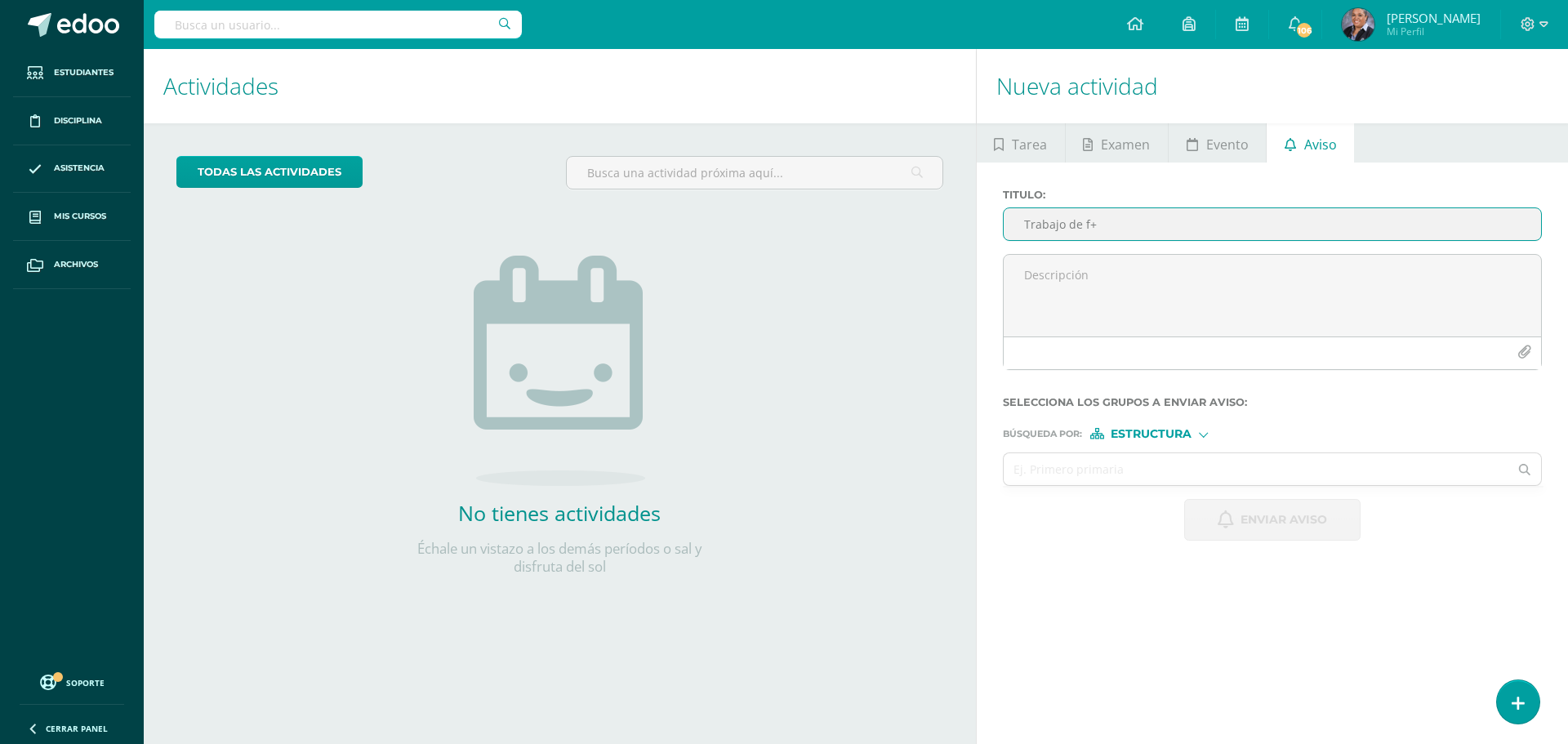
click at [1163, 238] on input "Trabajo de f+" at bounding box center [1272, 223] width 537 height 32
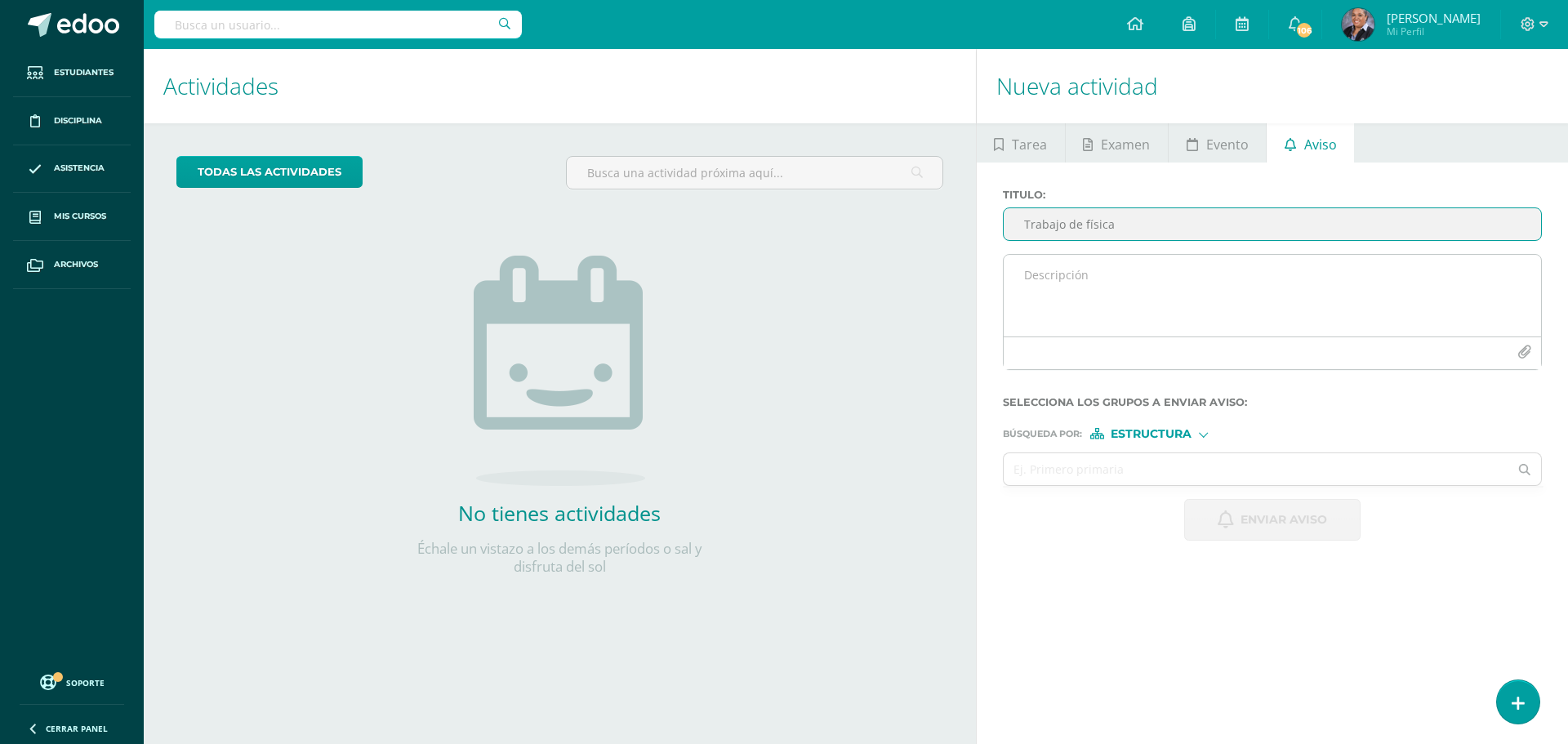
type input "Trabajo de física"
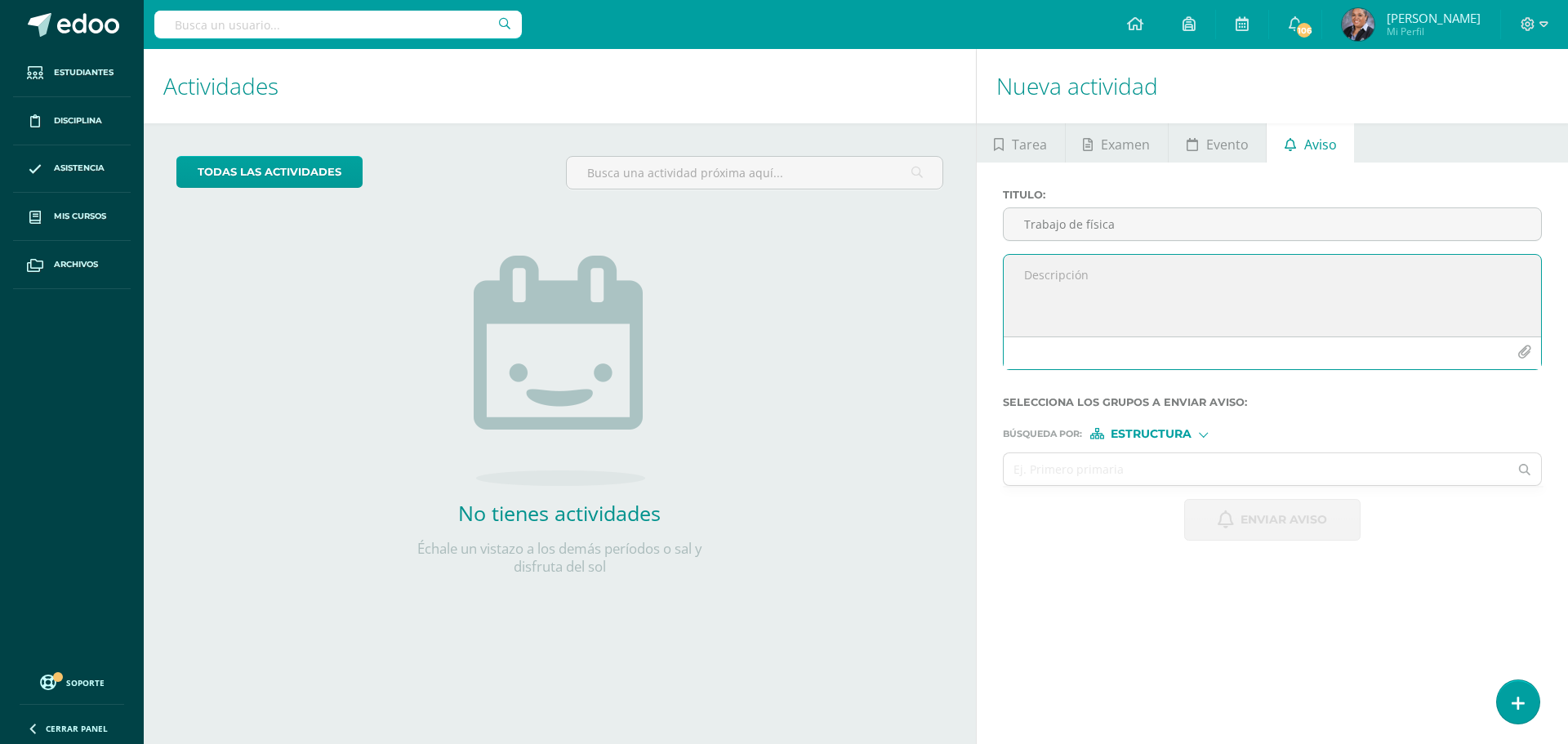
click at [1144, 267] on textarea at bounding box center [1272, 295] width 537 height 82
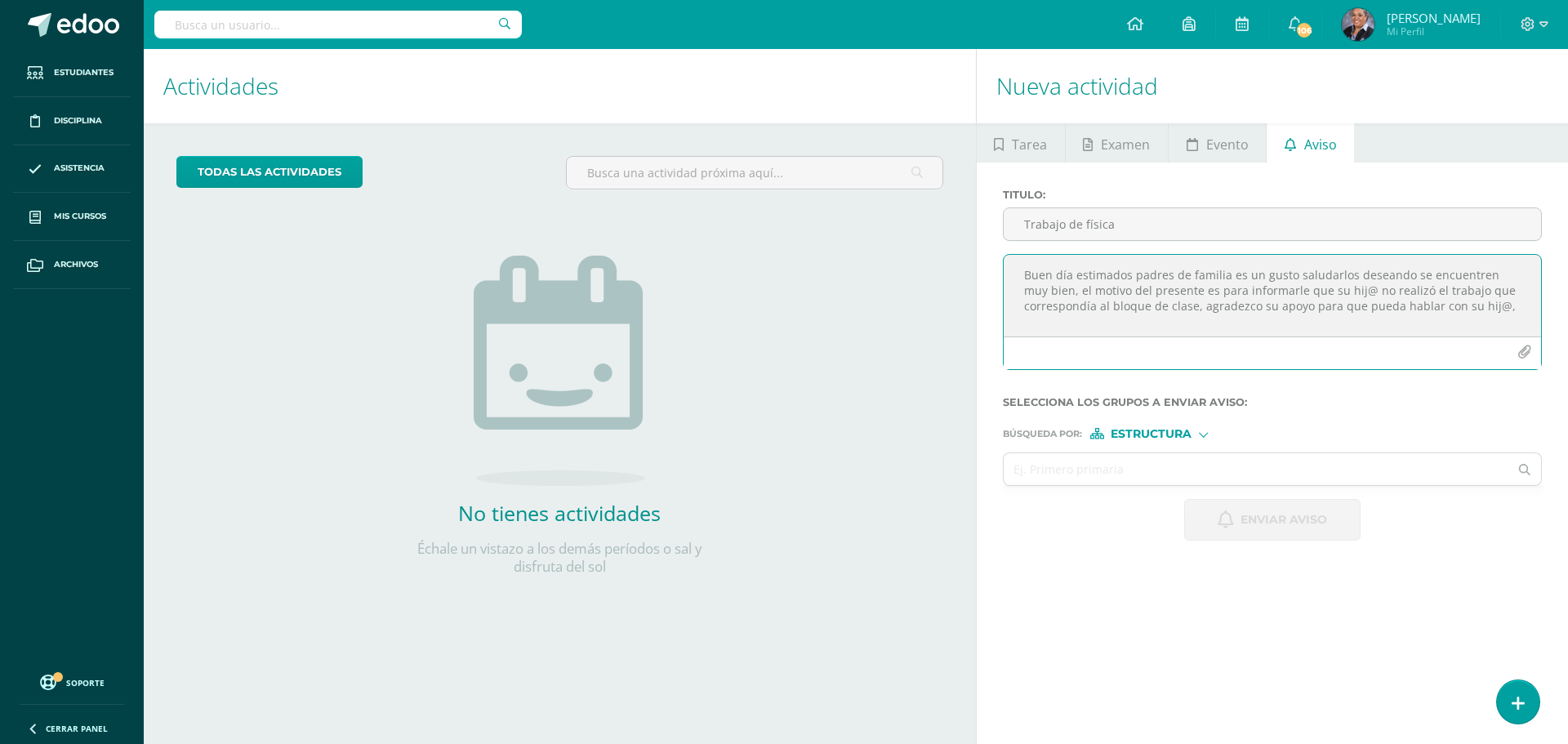
click at [1498, 306] on textarea "Buen día estimados padres de familia es un gusto saludarlos deseando se encuent…" at bounding box center [1272, 295] width 537 height 82
type textarea "Buen día estimados padres de familia es un gusto saludarlos deseando se encuent…"
click at [1165, 431] on span "Estructura" at bounding box center [1152, 434] width 81 height 9
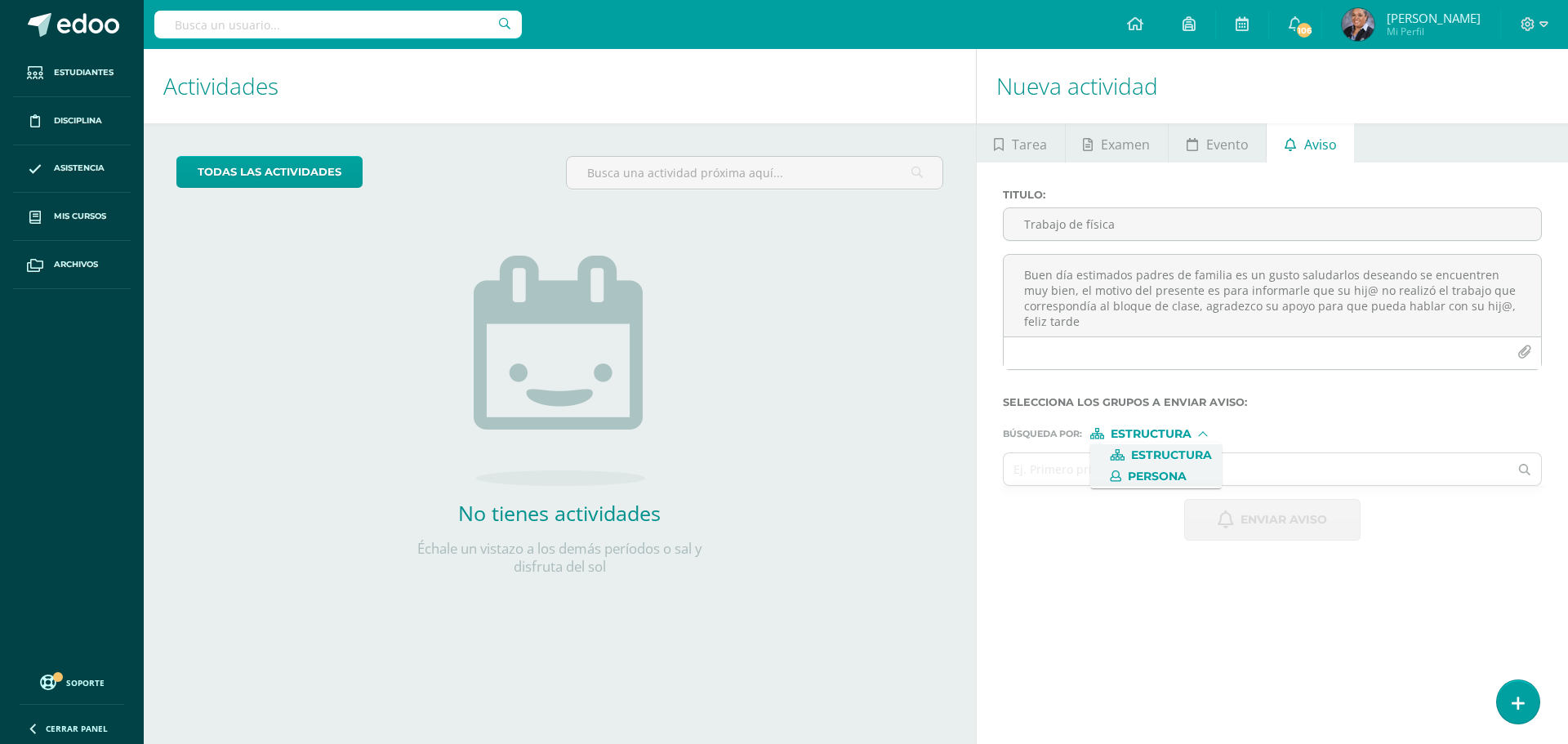
click at [1158, 475] on span "Persona" at bounding box center [1157, 476] width 59 height 9
click at [1061, 472] on input "text" at bounding box center [1256, 468] width 506 height 32
drag, startPoint x: 1062, startPoint y: 488, endPoint x: 1187, endPoint y: 702, distance: 247.8
click at [1129, 605] on div "Nueva actividad Tarea Examen Evento Aviso Título: Fecha: 2025-08-11 20:00:00 La…" at bounding box center [1275, 395] width 598 height 694
click at [1151, 462] on input "text" at bounding box center [1256, 468] width 506 height 32
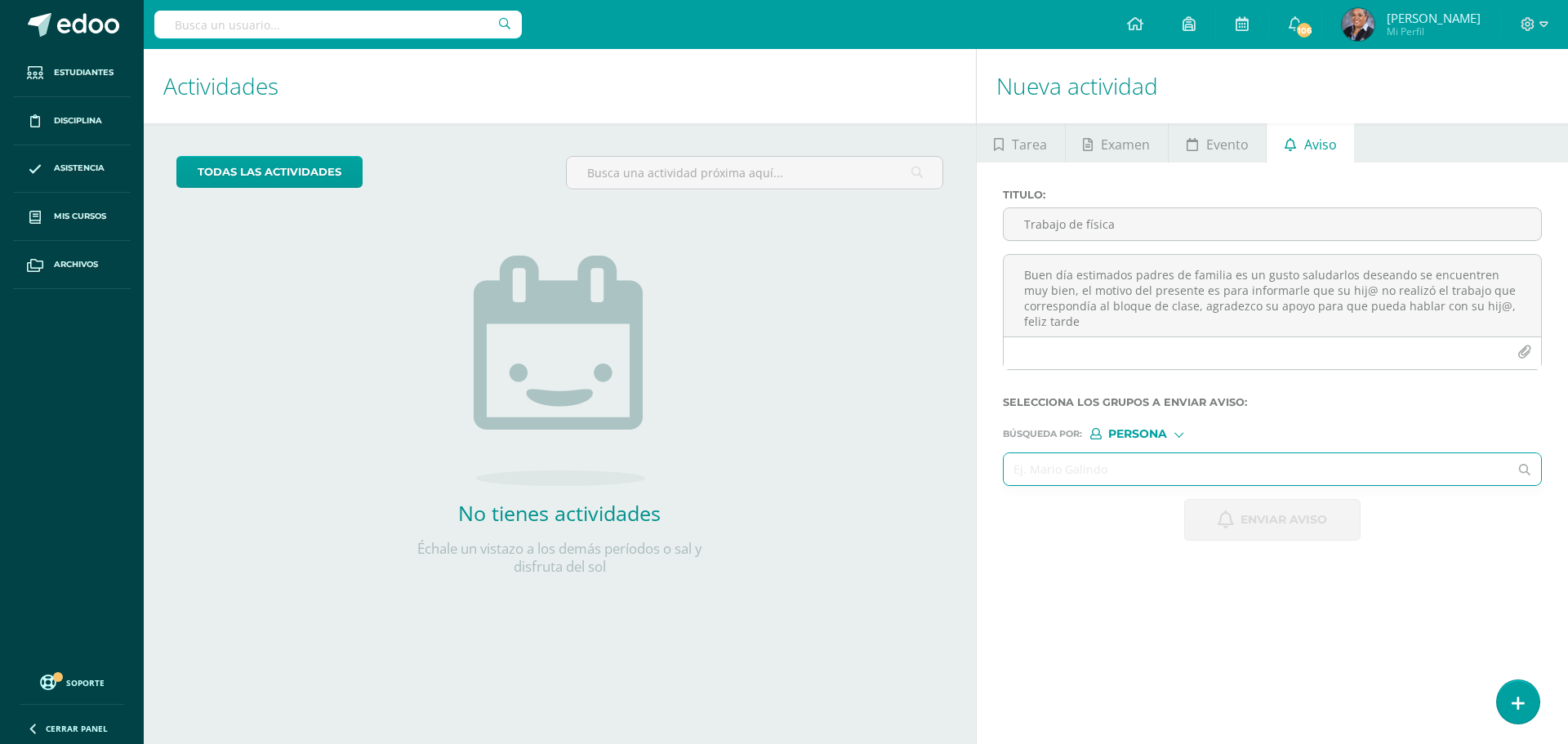
click at [1150, 462] on input "text" at bounding box center [1256, 468] width 506 height 32
click at [1149, 466] on input "text" at bounding box center [1256, 468] width 506 height 32
type input "sAN"
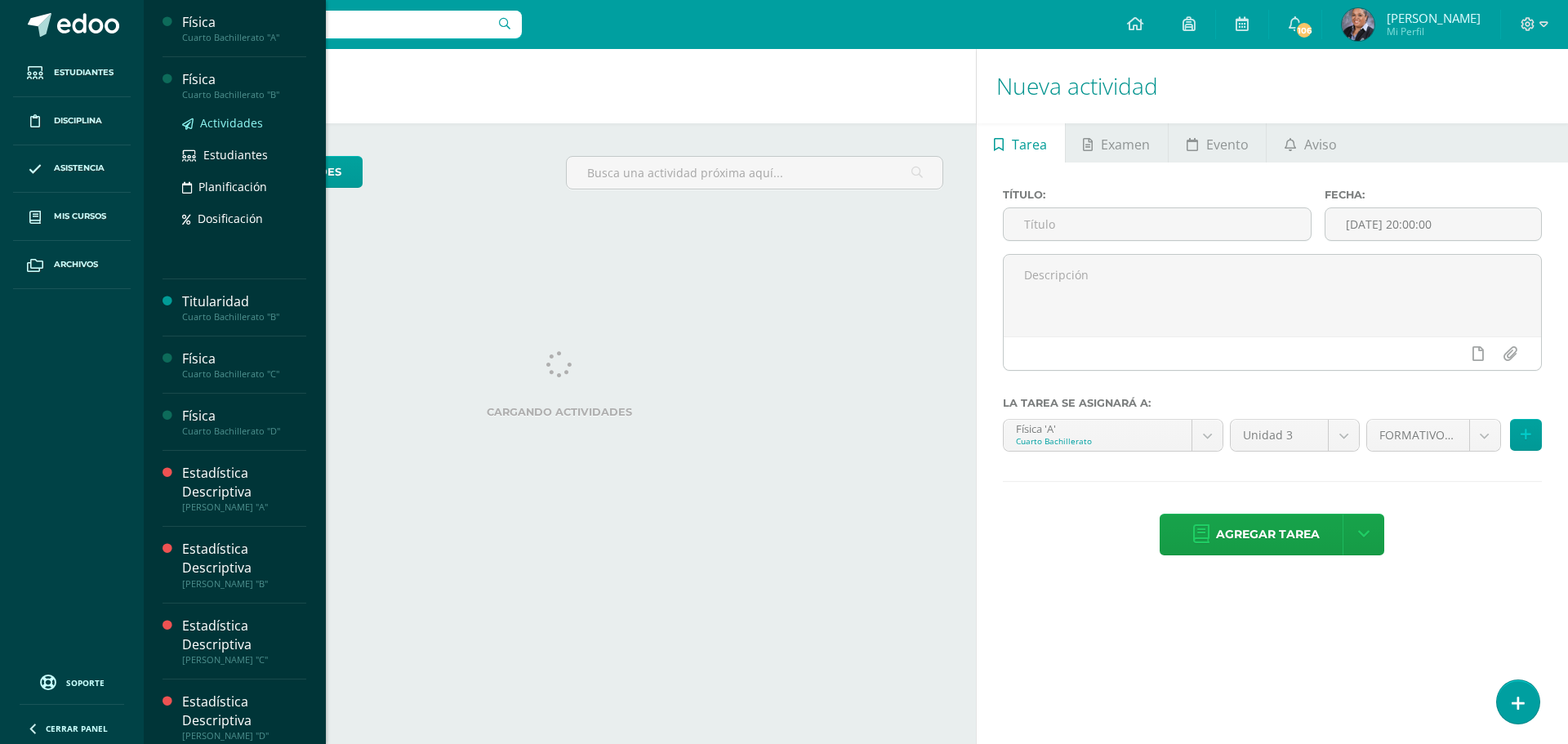
click at [214, 131] on link "Actividades" at bounding box center [244, 122] width 124 height 19
click at [235, 122] on span "Actividades" at bounding box center [232, 122] width 63 height 15
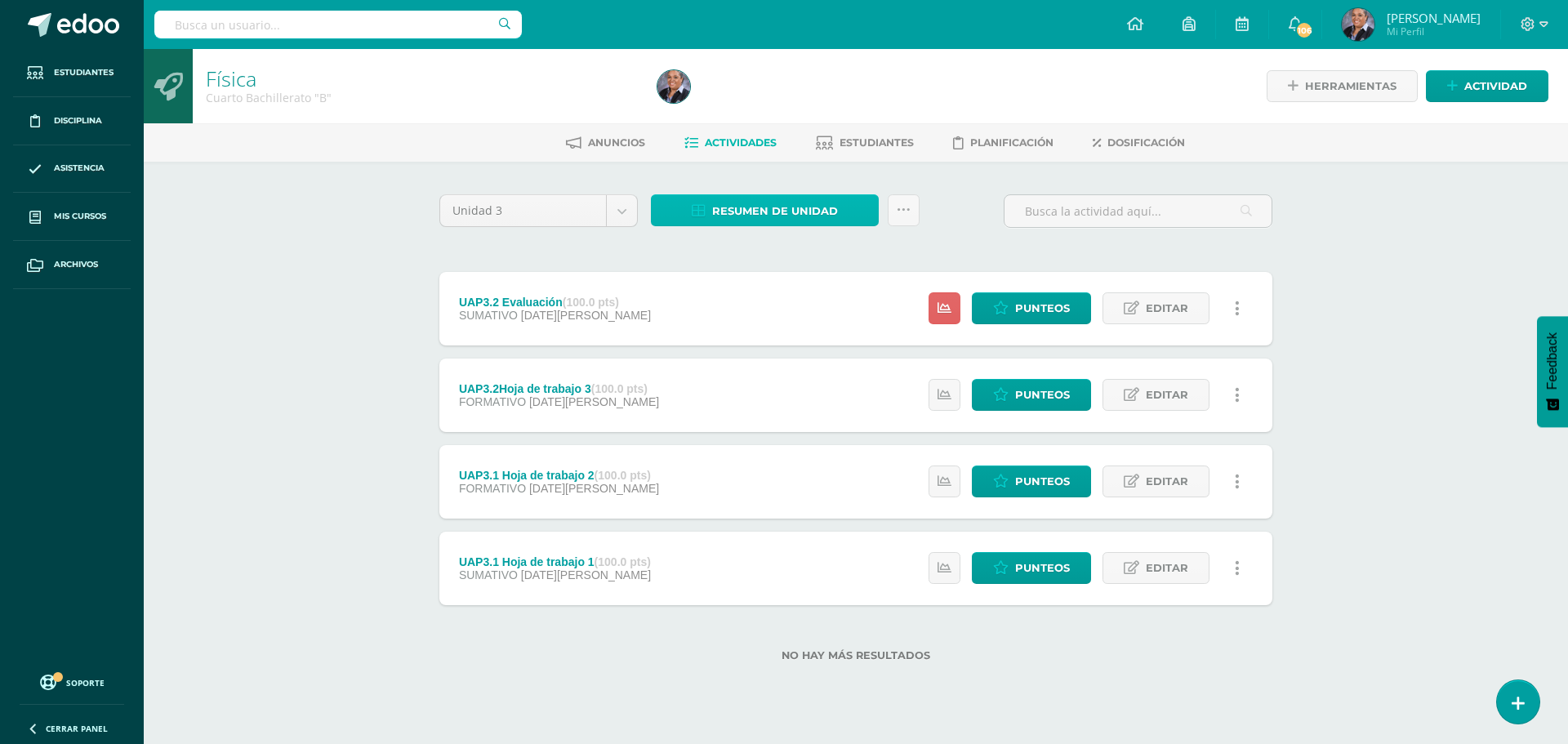
click at [779, 213] on span "Resumen de unidad" at bounding box center [775, 212] width 126 height 31
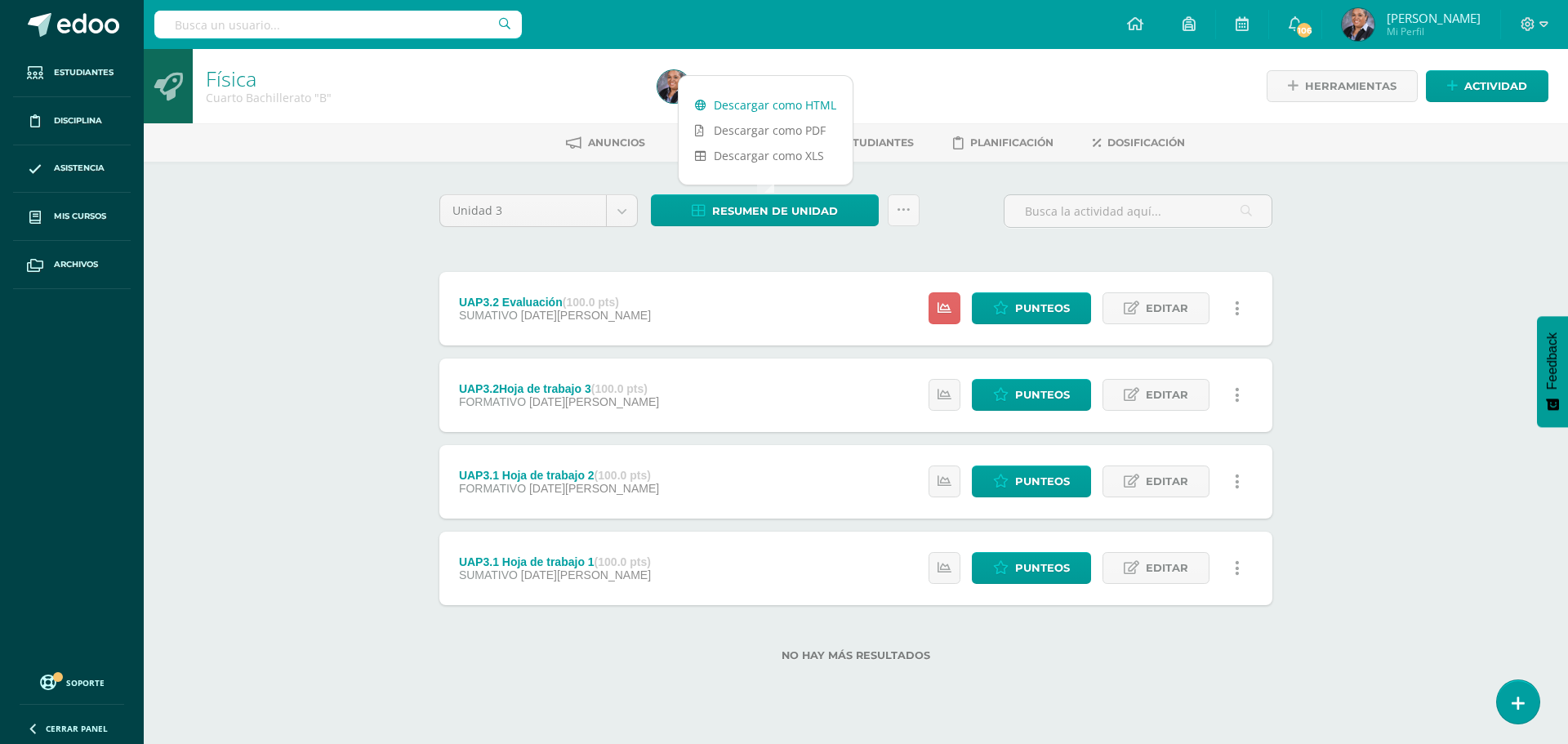
click at [768, 110] on link "Descargar como HTML" at bounding box center [765, 104] width 174 height 25
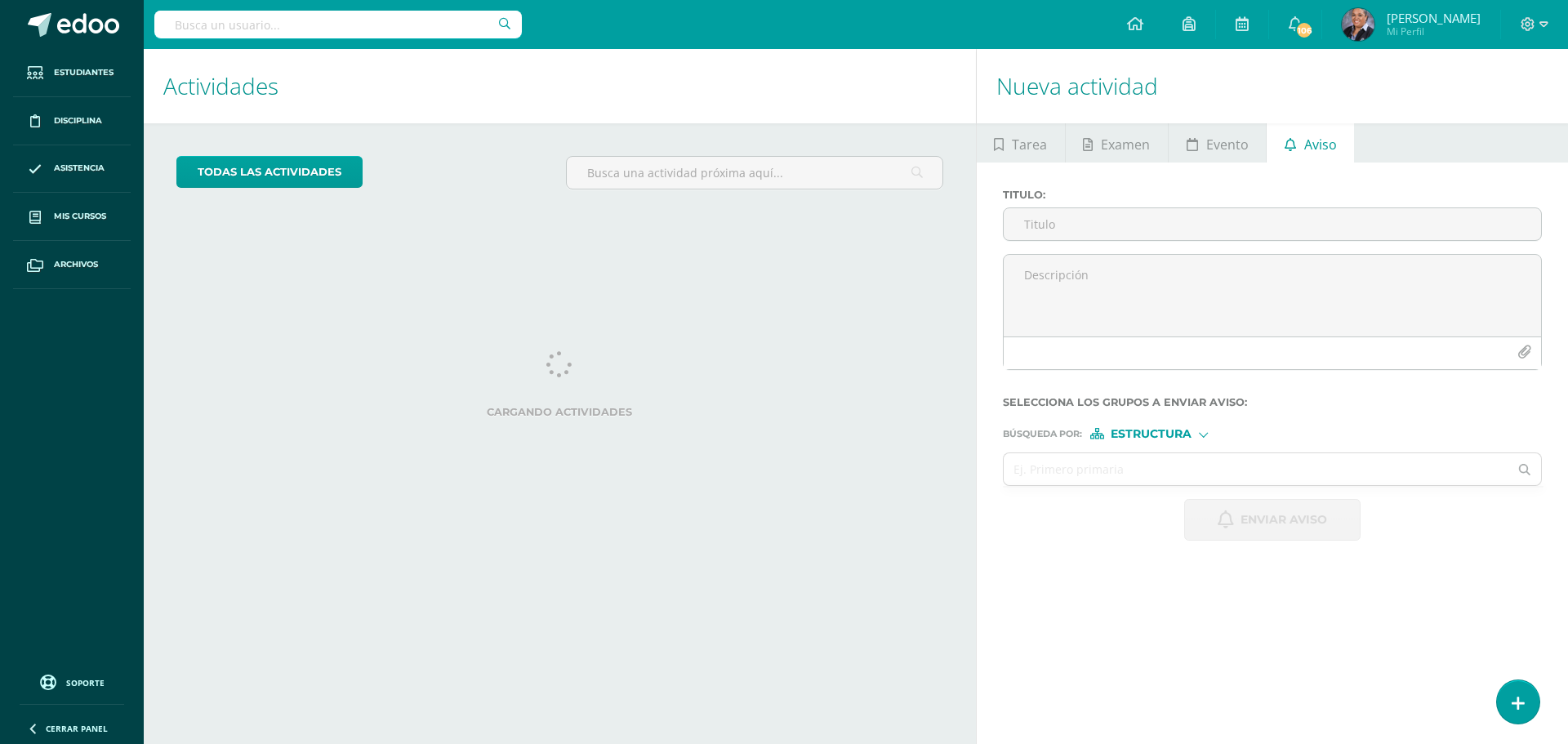
click at [1146, 435] on span "Estructura" at bounding box center [1152, 434] width 81 height 9
click at [1147, 475] on span "Persona" at bounding box center [1157, 476] width 59 height 9
click at [1085, 477] on input "text" at bounding box center [1256, 468] width 506 height 32
type input "s"
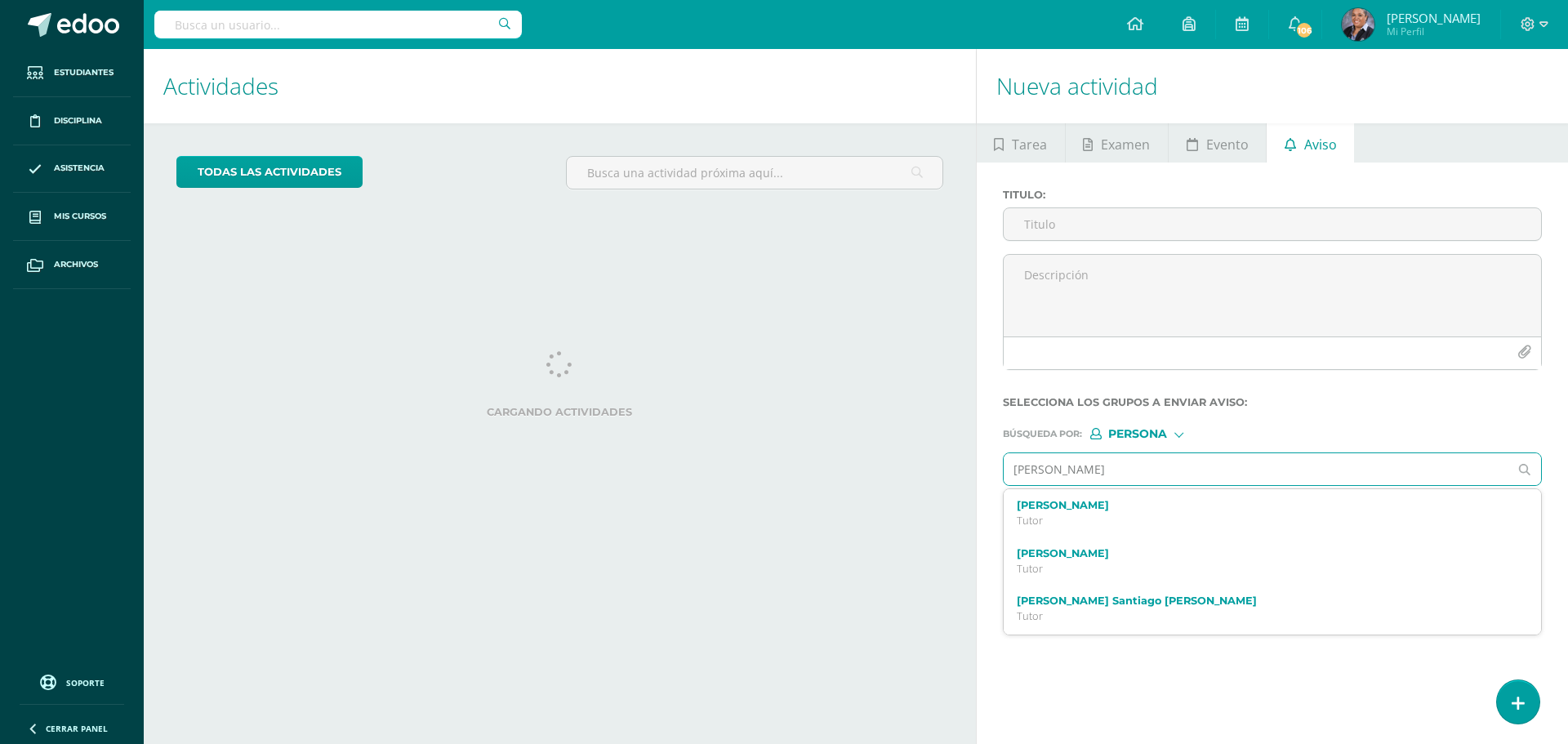
type input "Santiago Muralles"
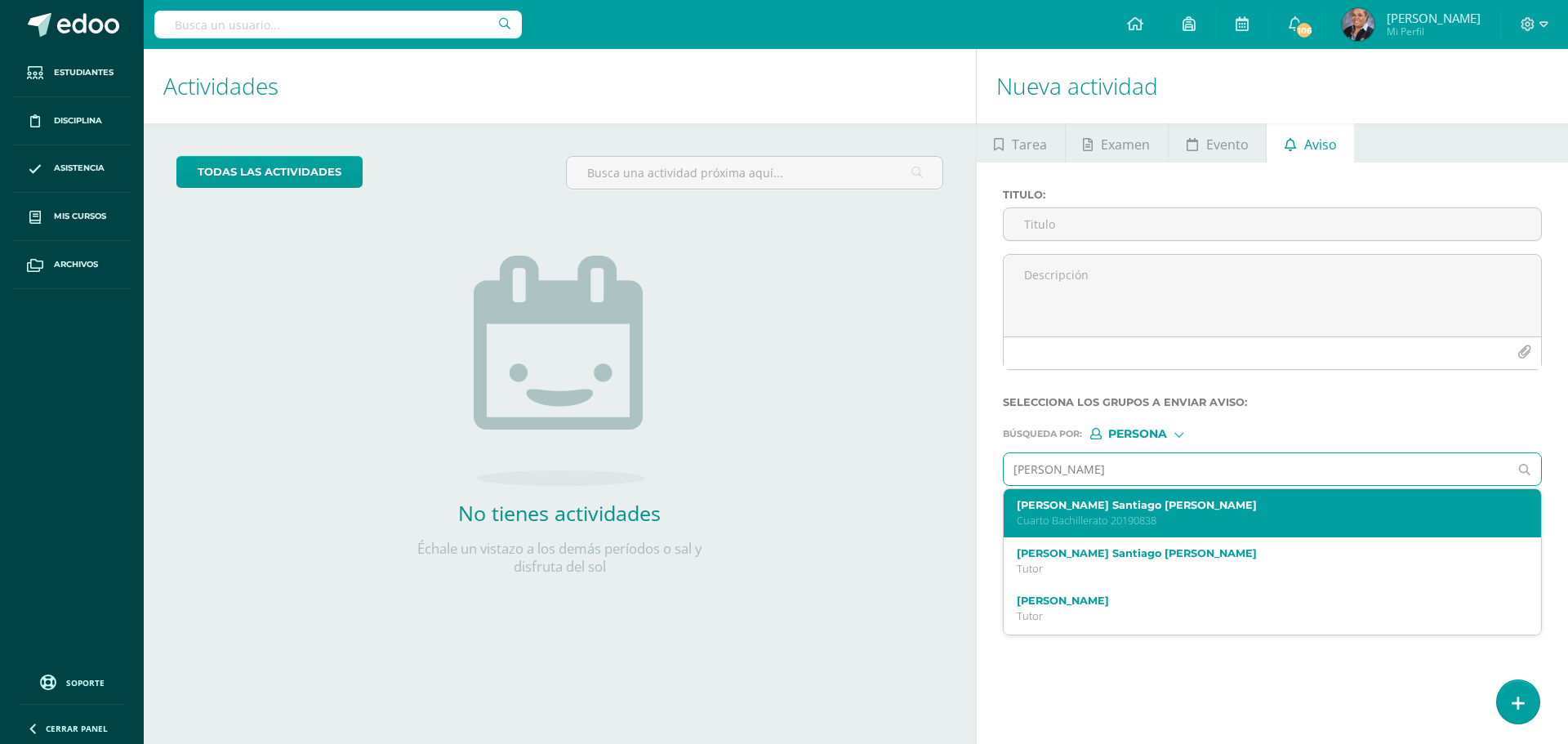
click at [1130, 522] on p "Cuarto Bachillerato 20190838" at bounding box center [1261, 520] width 489 height 14
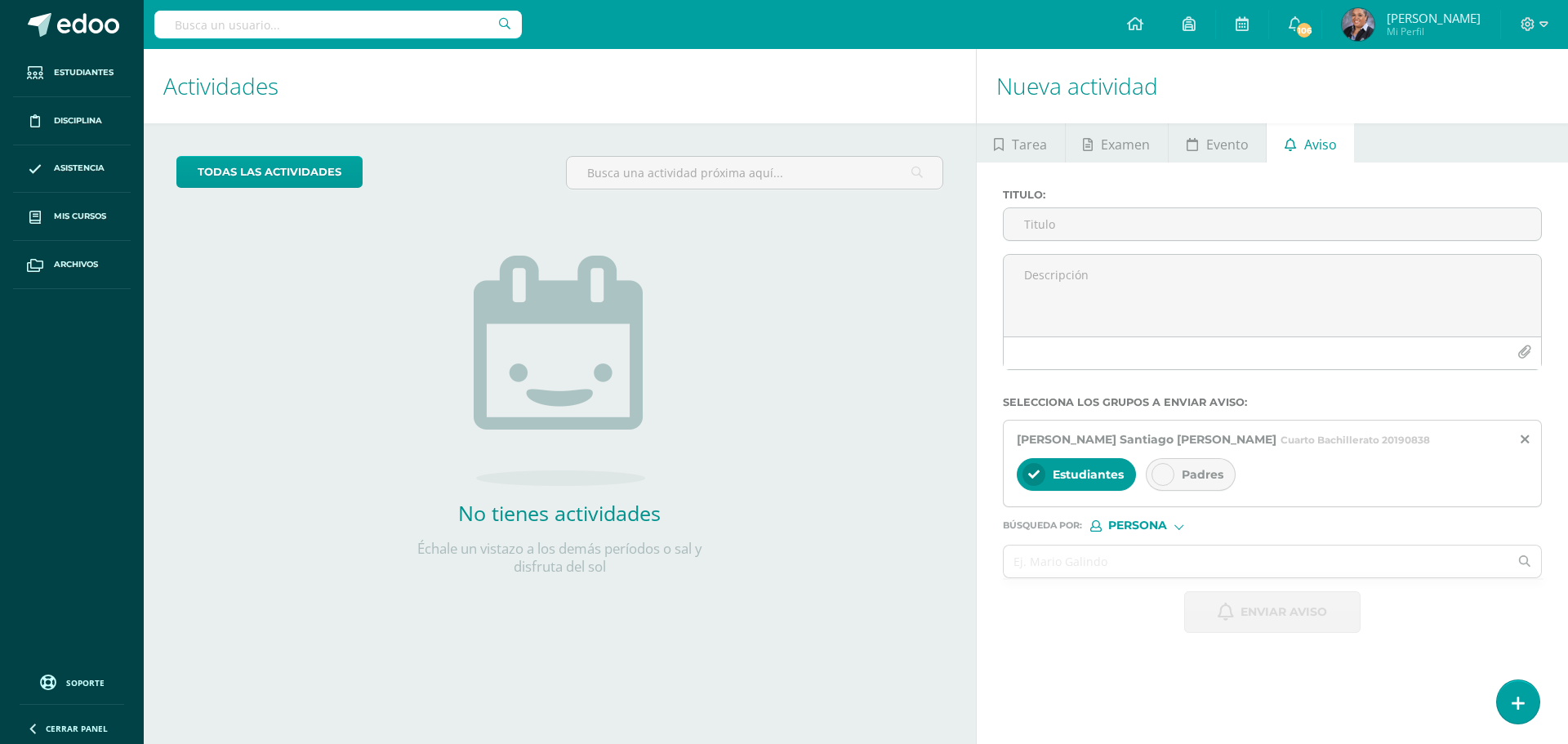
click at [1166, 476] on icon at bounding box center [1162, 474] width 12 height 12
click at [1140, 561] on input "text" at bounding box center [1256, 560] width 506 height 32
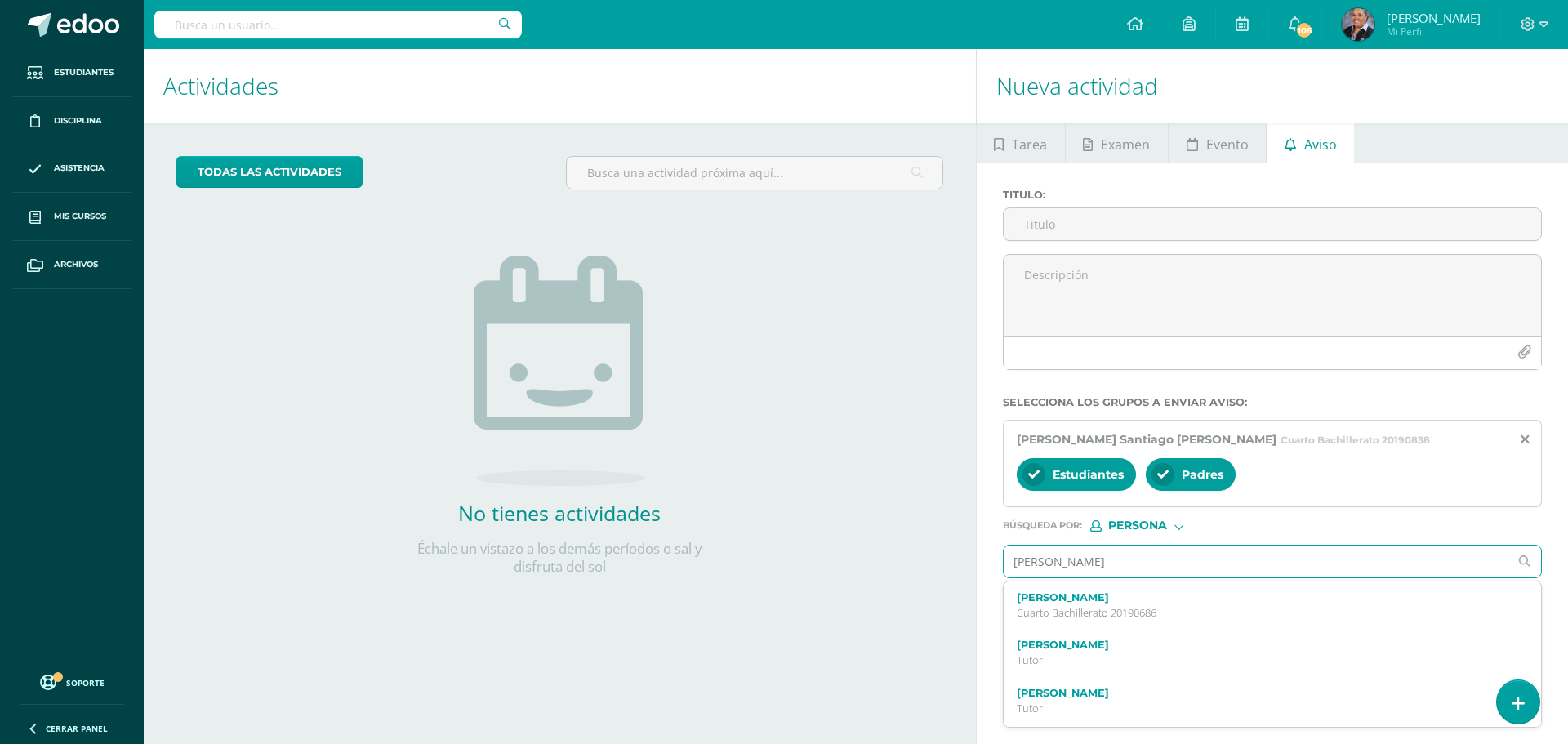
type input "Brandon Catalán"
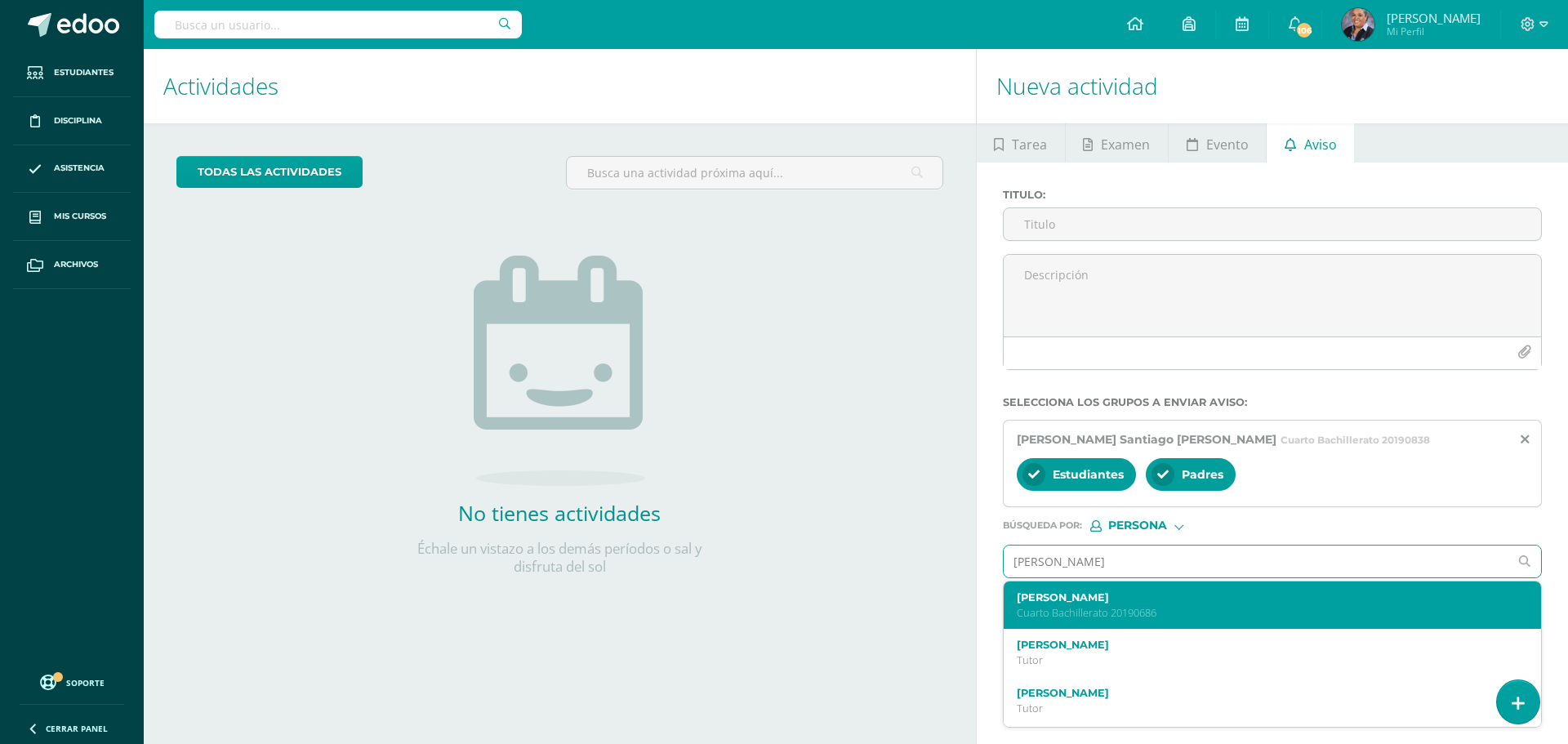
click at [1083, 613] on p "Cuarto Bachillerato 20190686" at bounding box center [1261, 612] width 489 height 14
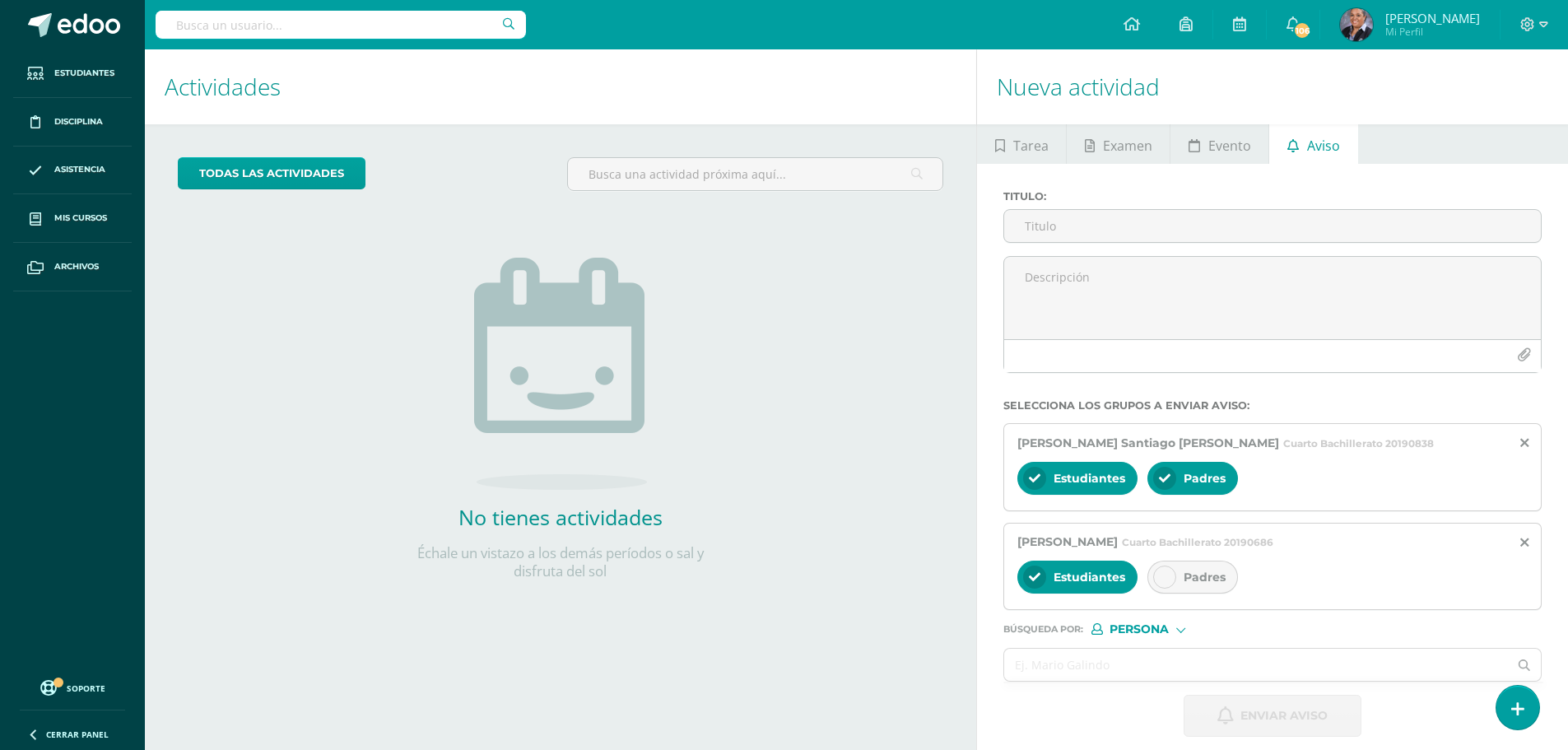
click at [1172, 576] on div at bounding box center [1164, 577] width 23 height 23
click at [1067, 230] on input "Titulo :" at bounding box center [1272, 225] width 537 height 32
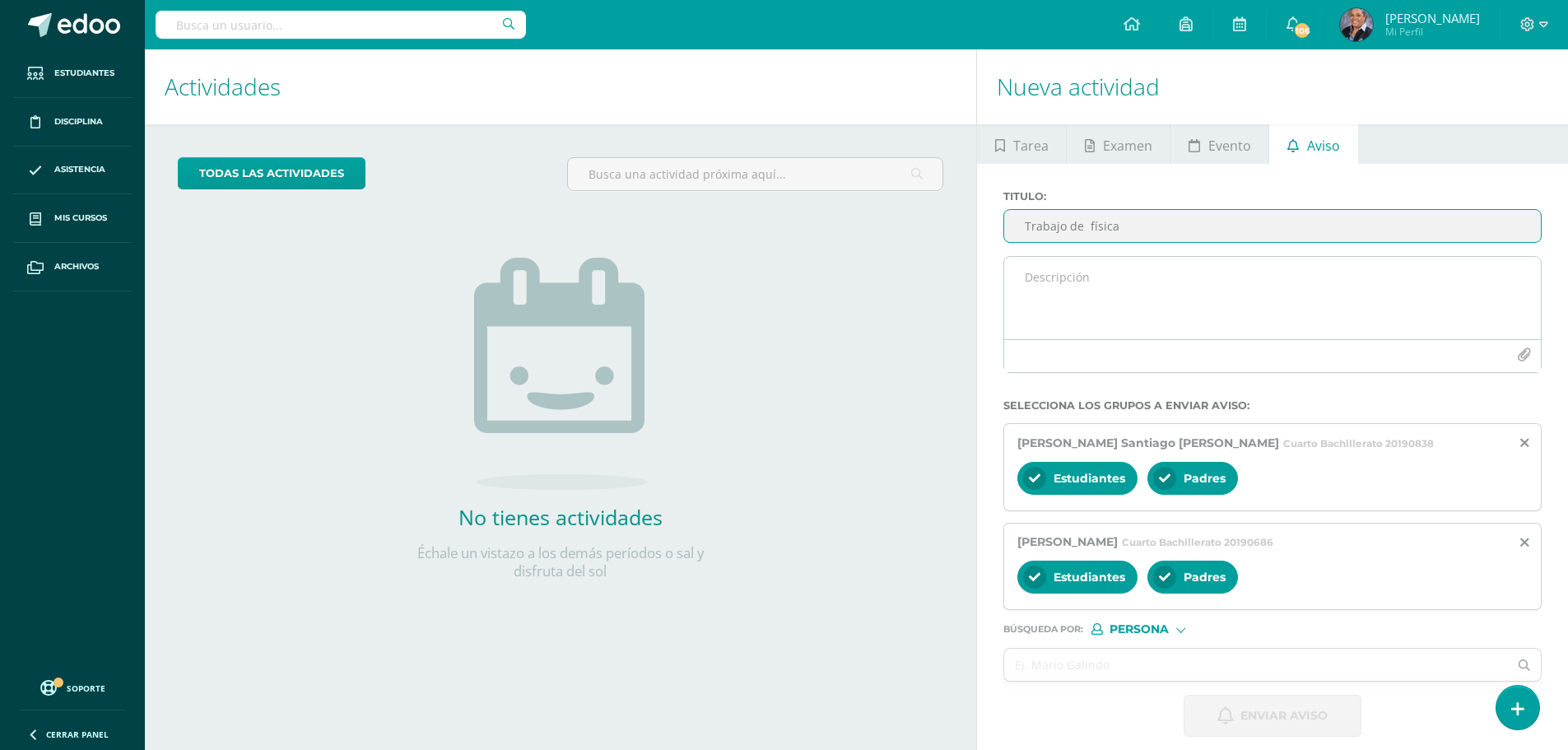
type input "Trabajo de física"
click at [1070, 284] on textarea at bounding box center [1272, 298] width 537 height 83
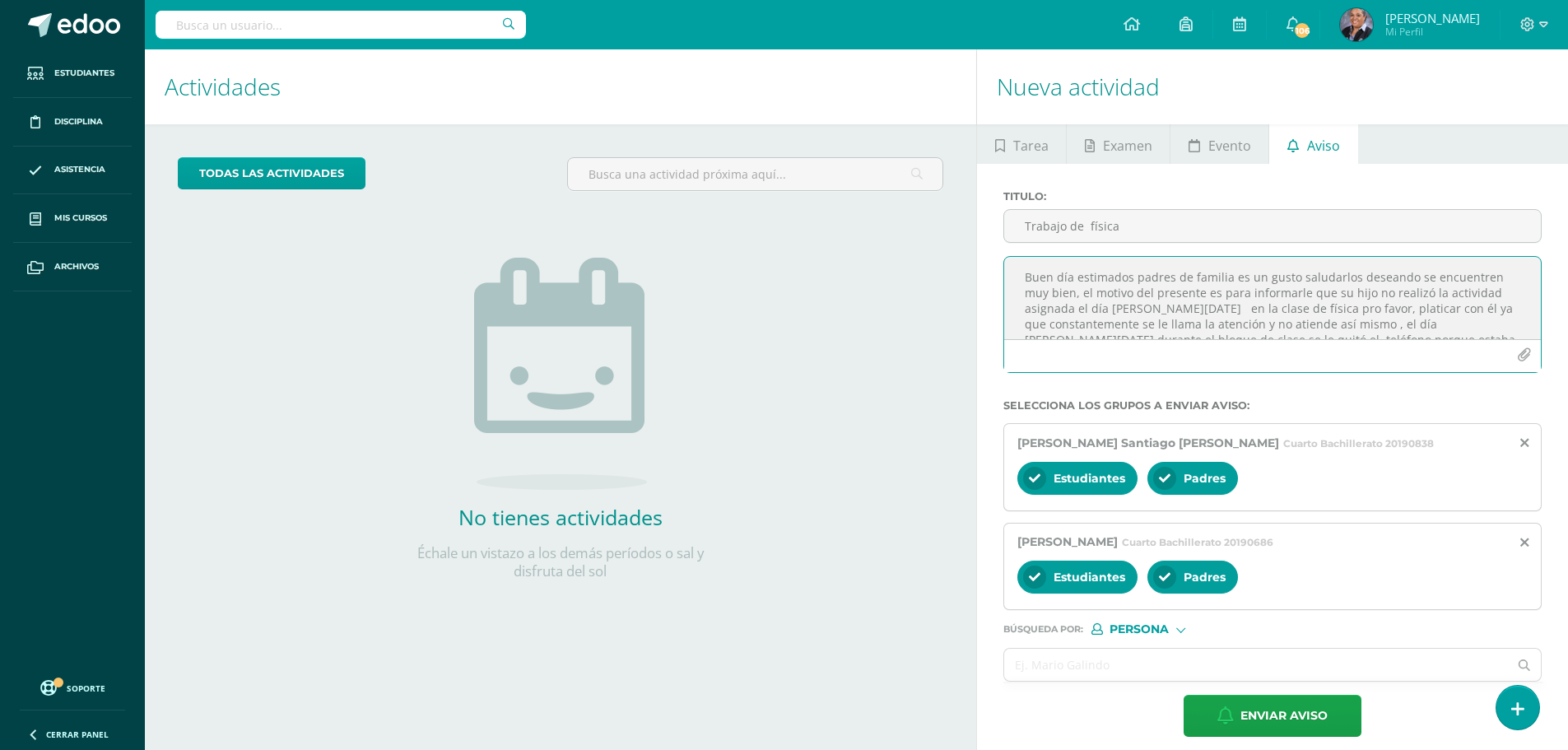
drag, startPoint x: 1209, startPoint y: 334, endPoint x: 999, endPoint y: 252, distance: 225.4
click at [999, 252] on div "Titulo : Trabajo de física Buen día estimados padres de familia es un gusto sal…" at bounding box center [1272, 288] width 551 height 196
type textarea "Buen día estimados padres de familia es un gusto saludarlos deseando se encuent…"
click at [1525, 539] on icon at bounding box center [1524, 542] width 8 height 14
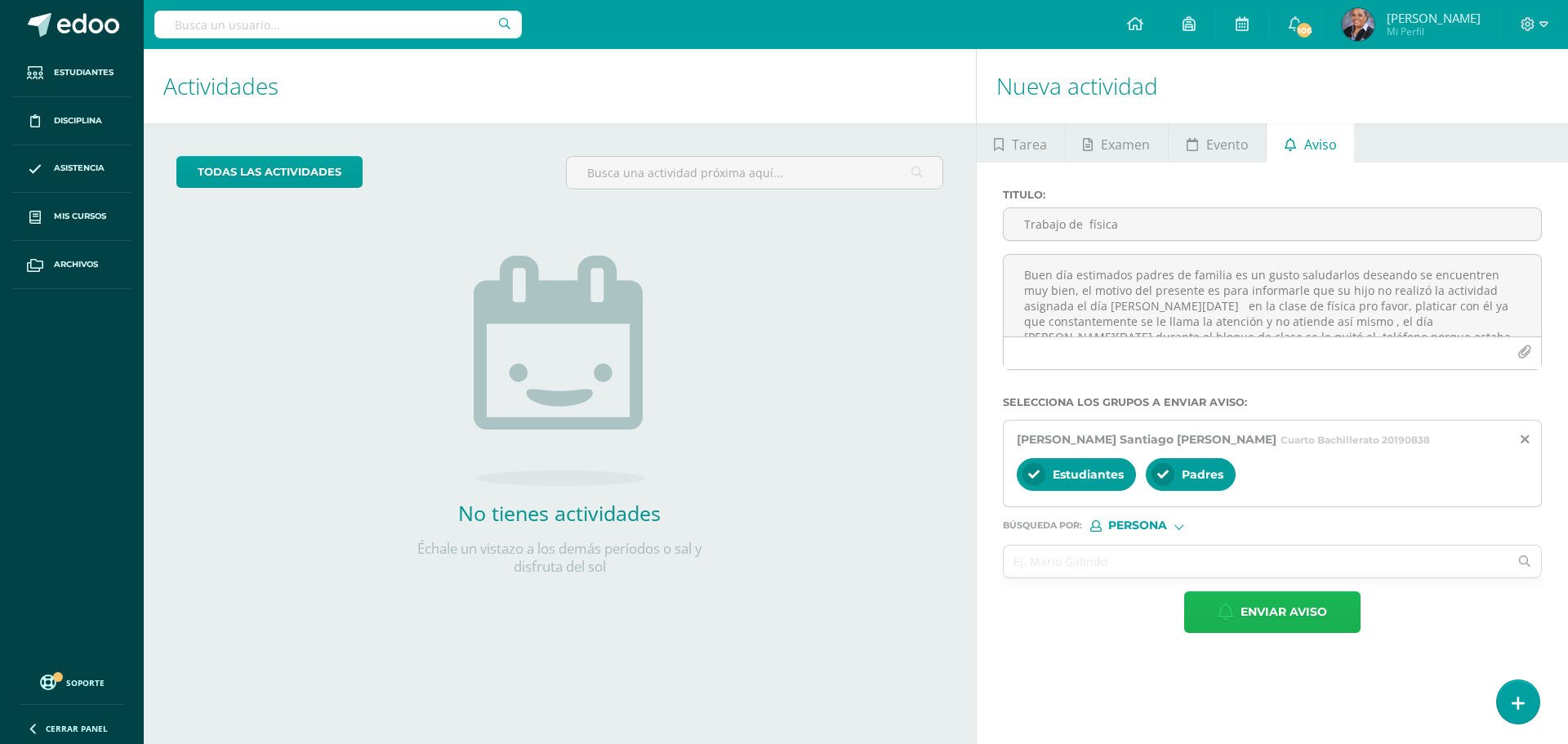
click at [1291, 625] on span "Enviar aviso" at bounding box center [1284, 612] width 87 height 40
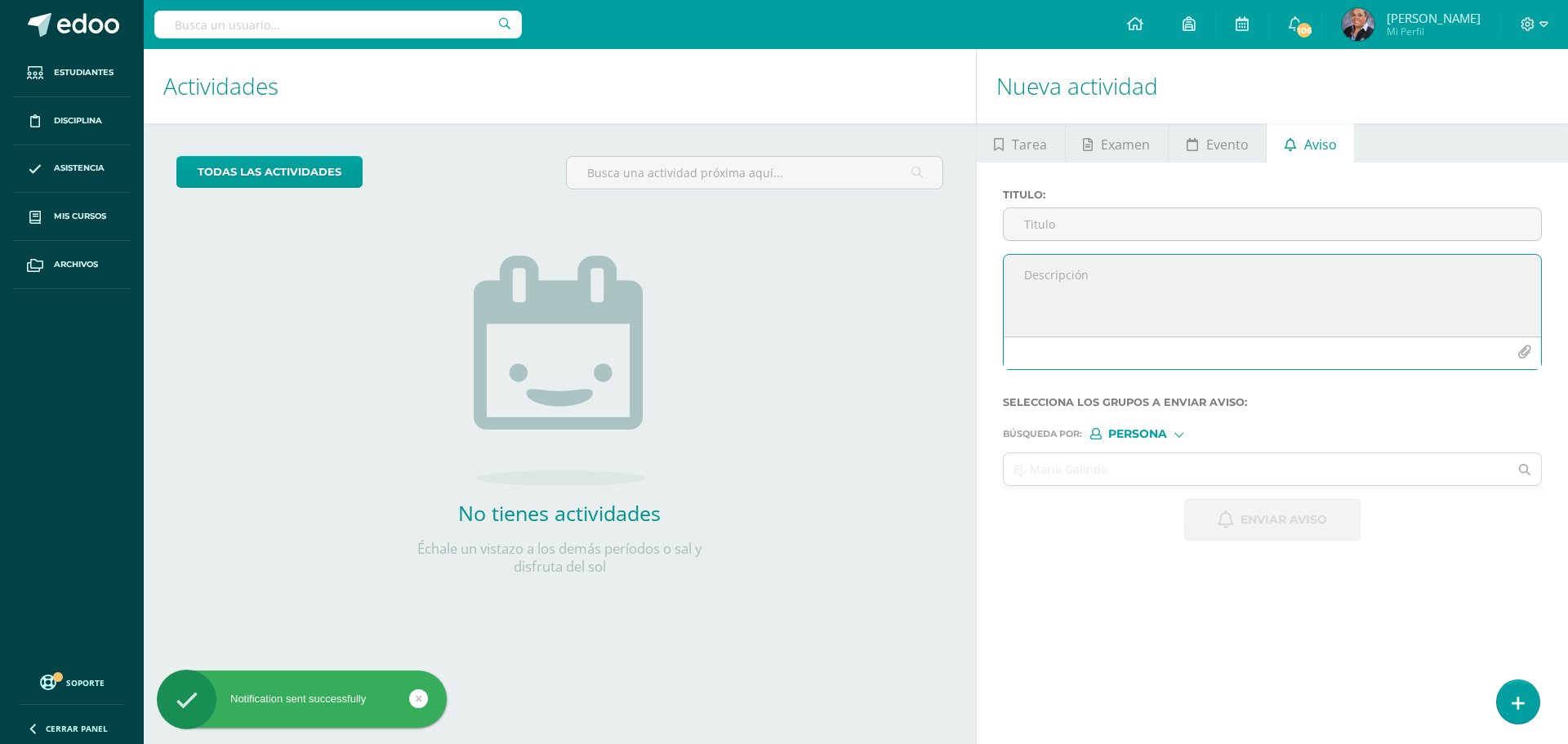
drag, startPoint x: 1109, startPoint y: 229, endPoint x: 1045, endPoint y: 291, distance: 89.1
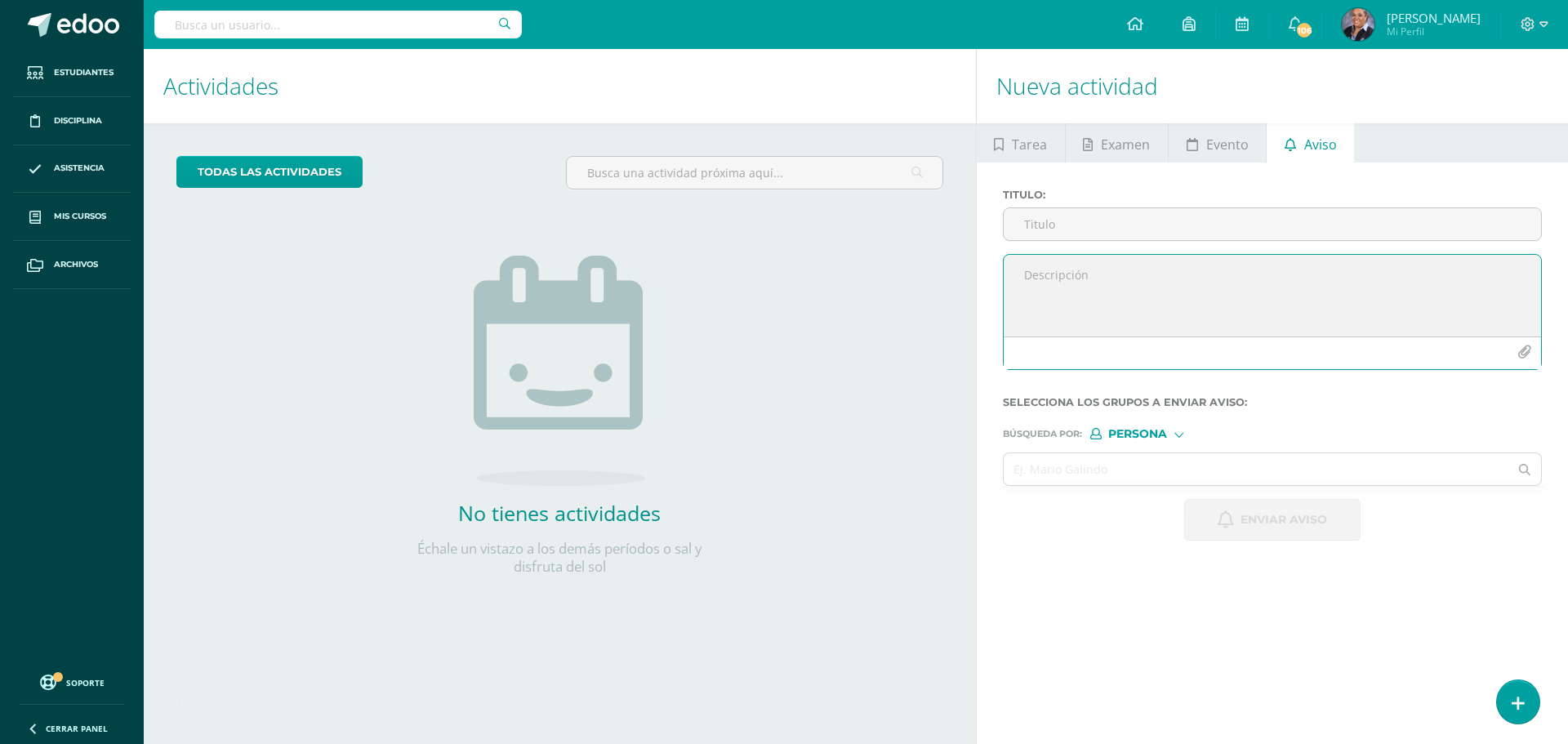
paste textarea "Buen día estimados padres de familia es un gusto saludarlos deseando se encuent…"
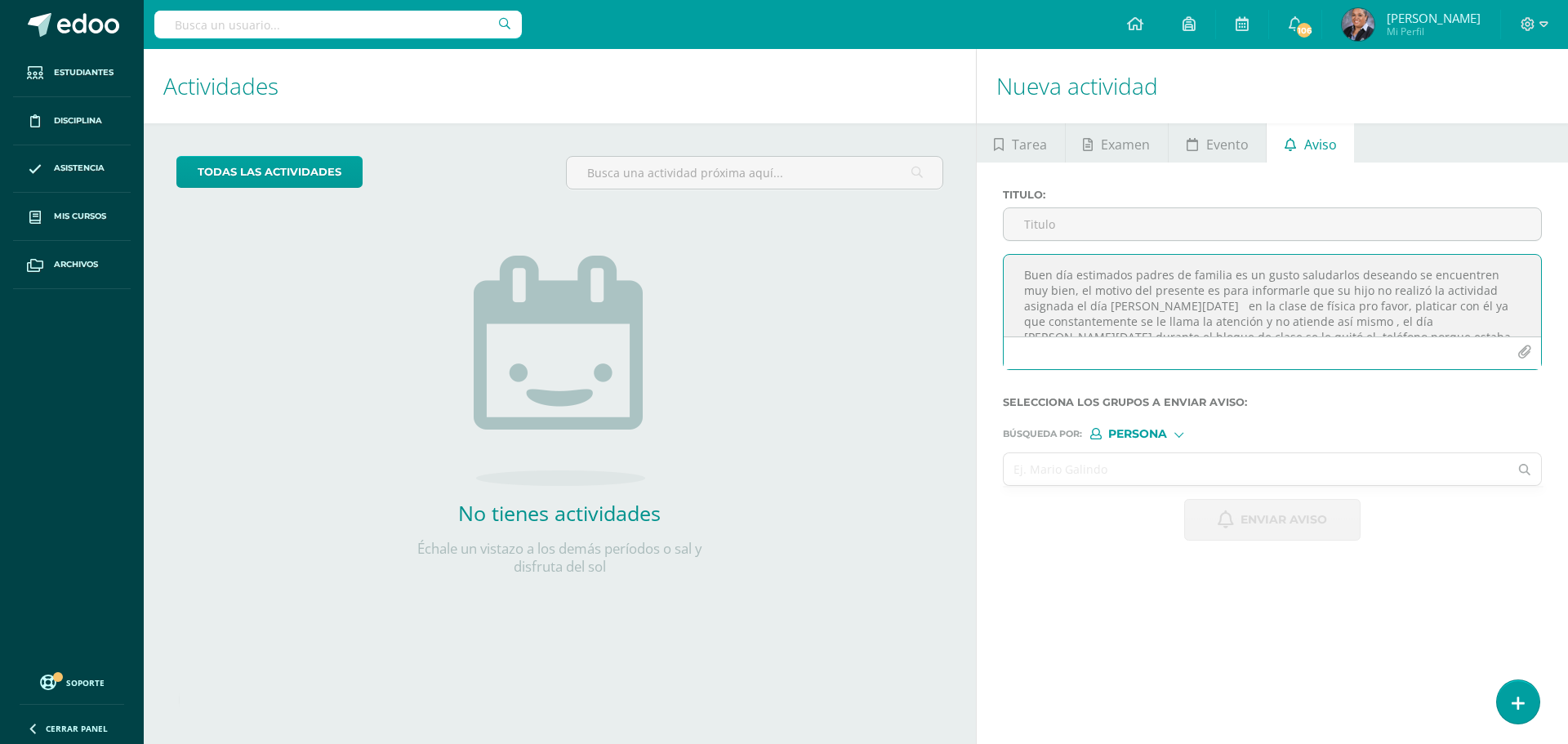
scroll to position [23, 0]
type textarea "Buen día estimados padres de familia es un gusto saludarlos deseando se encuent…"
click at [1146, 230] on input "Titulo :" at bounding box center [1272, 223] width 537 height 32
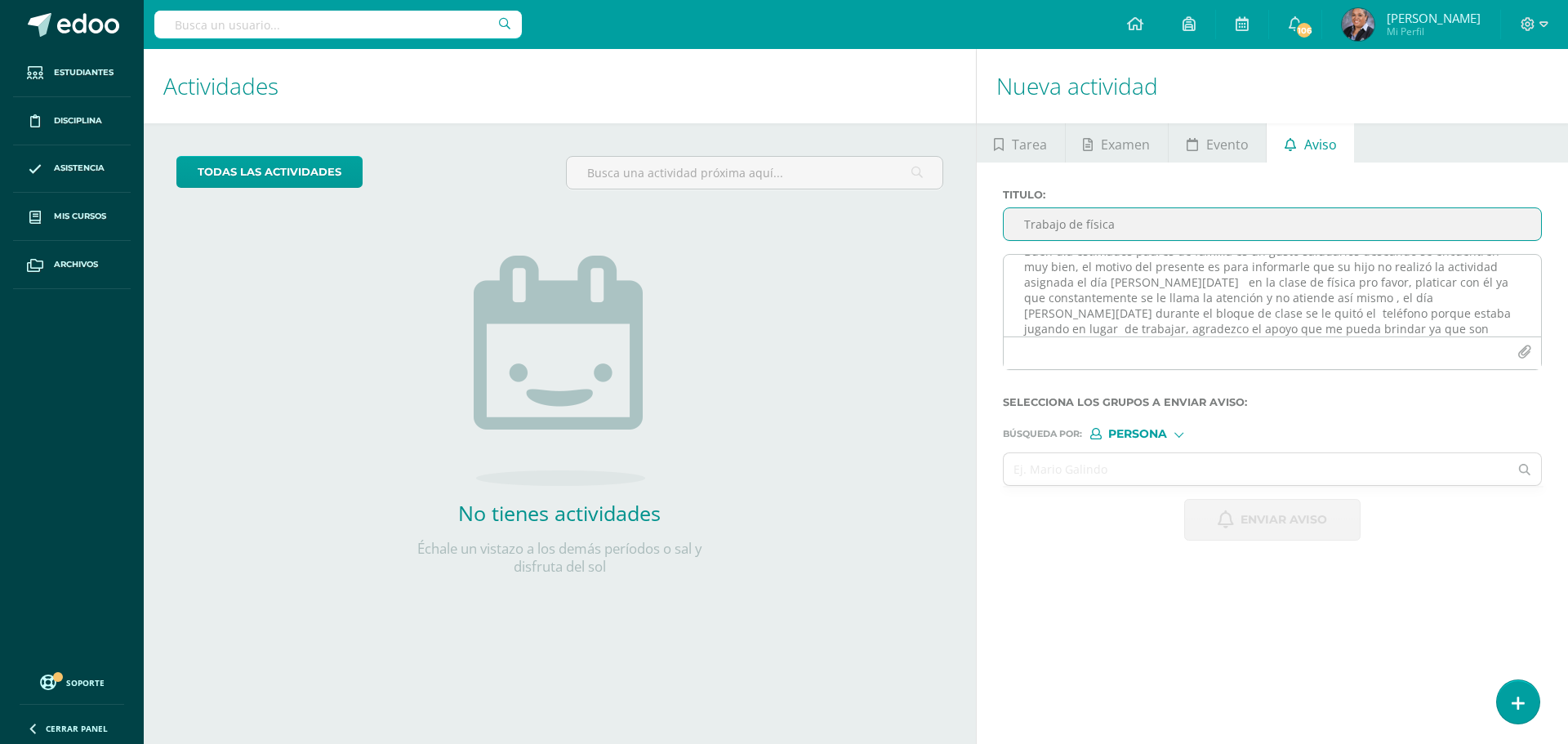
type input "Trabajo de física"
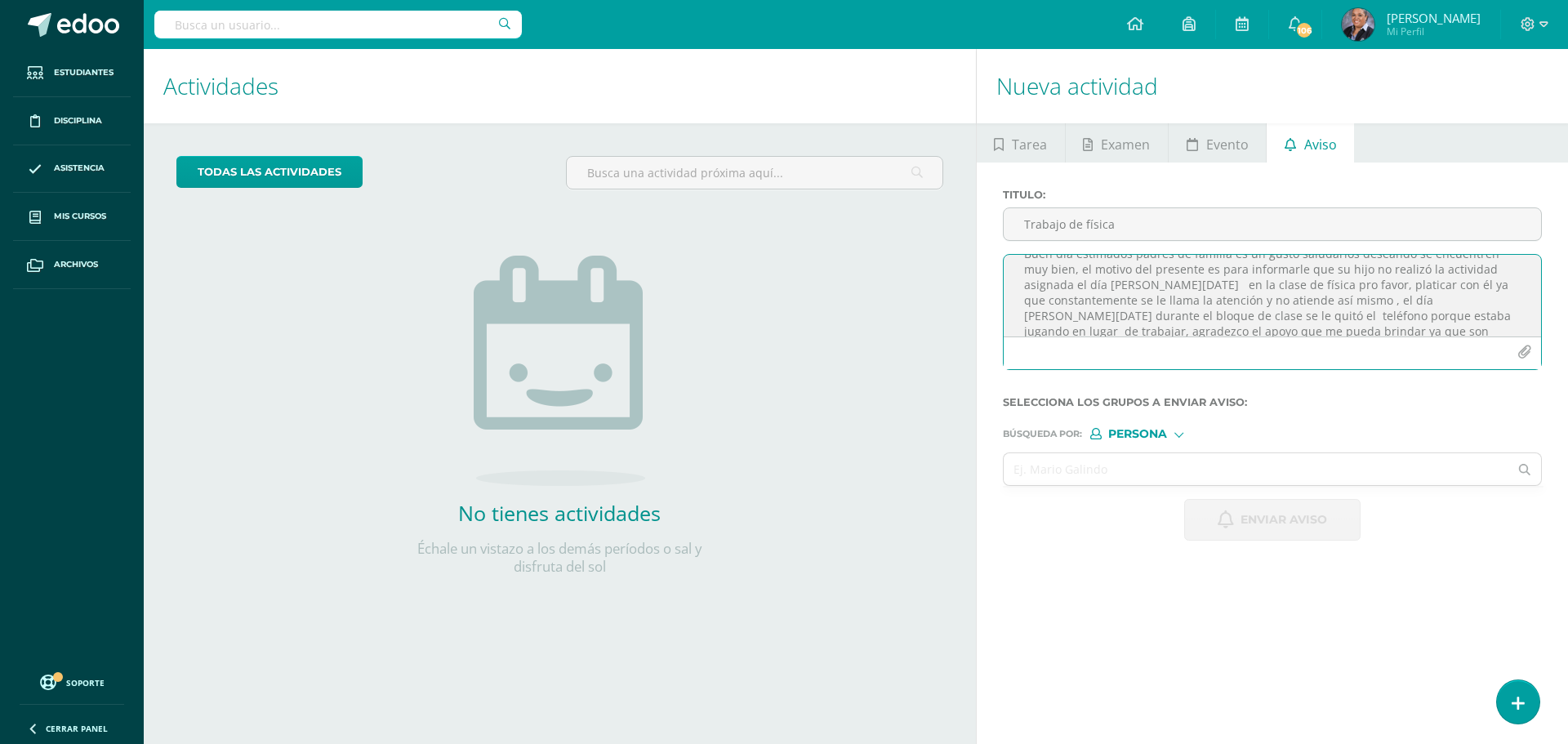
scroll to position [29, 0]
drag, startPoint x: 1242, startPoint y: 296, endPoint x: 1356, endPoint y: 301, distance: 114.1
click at [1356, 301] on textarea "Buen día estimados padres de familia es un gusto saludarlos deseando se encuent…" at bounding box center [1272, 295] width 537 height 82
drag, startPoint x: 1422, startPoint y: 304, endPoint x: 1439, endPoint y: 317, distance: 21.4
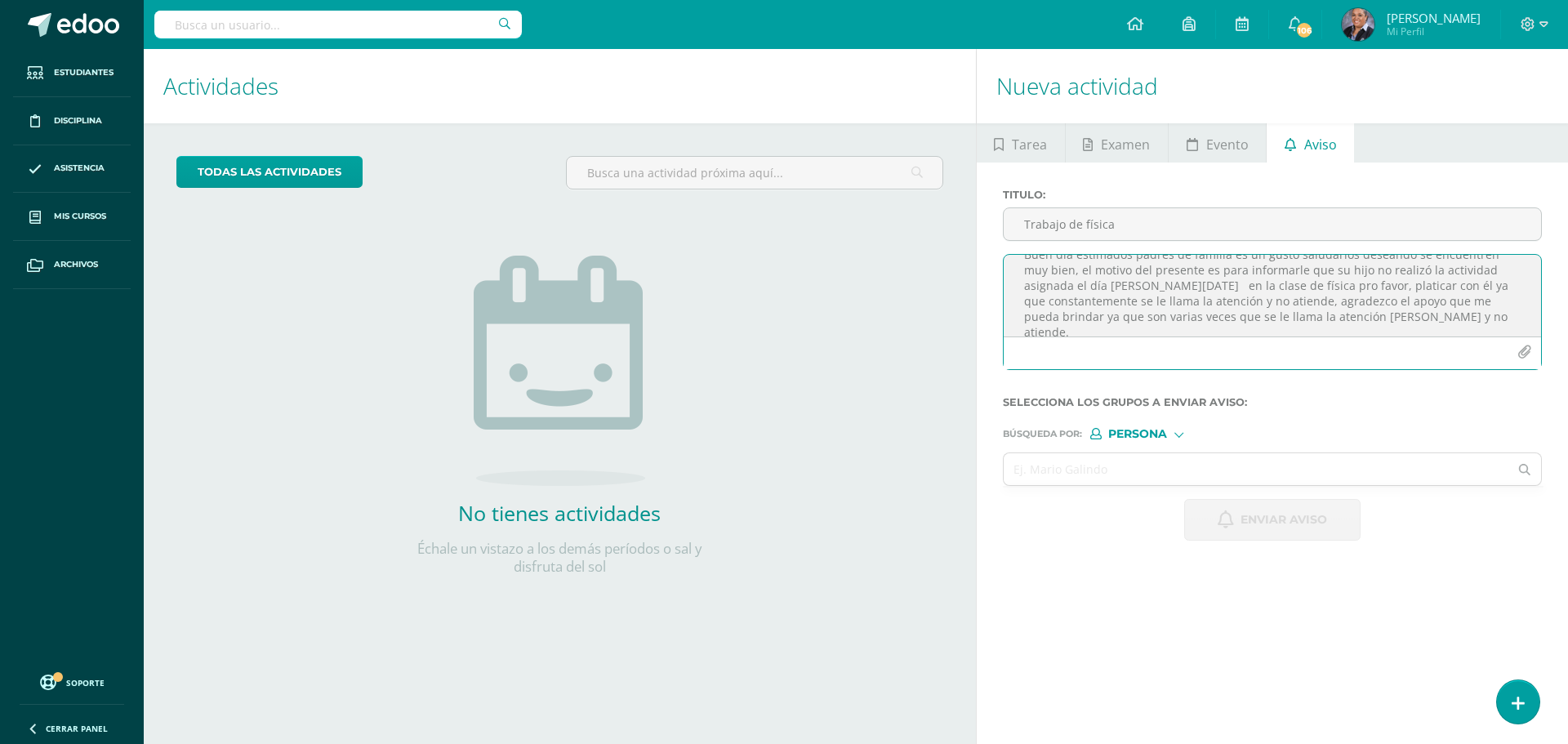
click at [1439, 317] on textarea "Buen día estimados padres de familia es un gusto saludarlos deseando se encuent…" at bounding box center [1272, 295] width 537 height 82
type textarea "Buen día estimados padres de familia es un gusto saludarlos deseando se encuent…"
click at [1153, 431] on span "Persona" at bounding box center [1137, 434] width 59 height 9
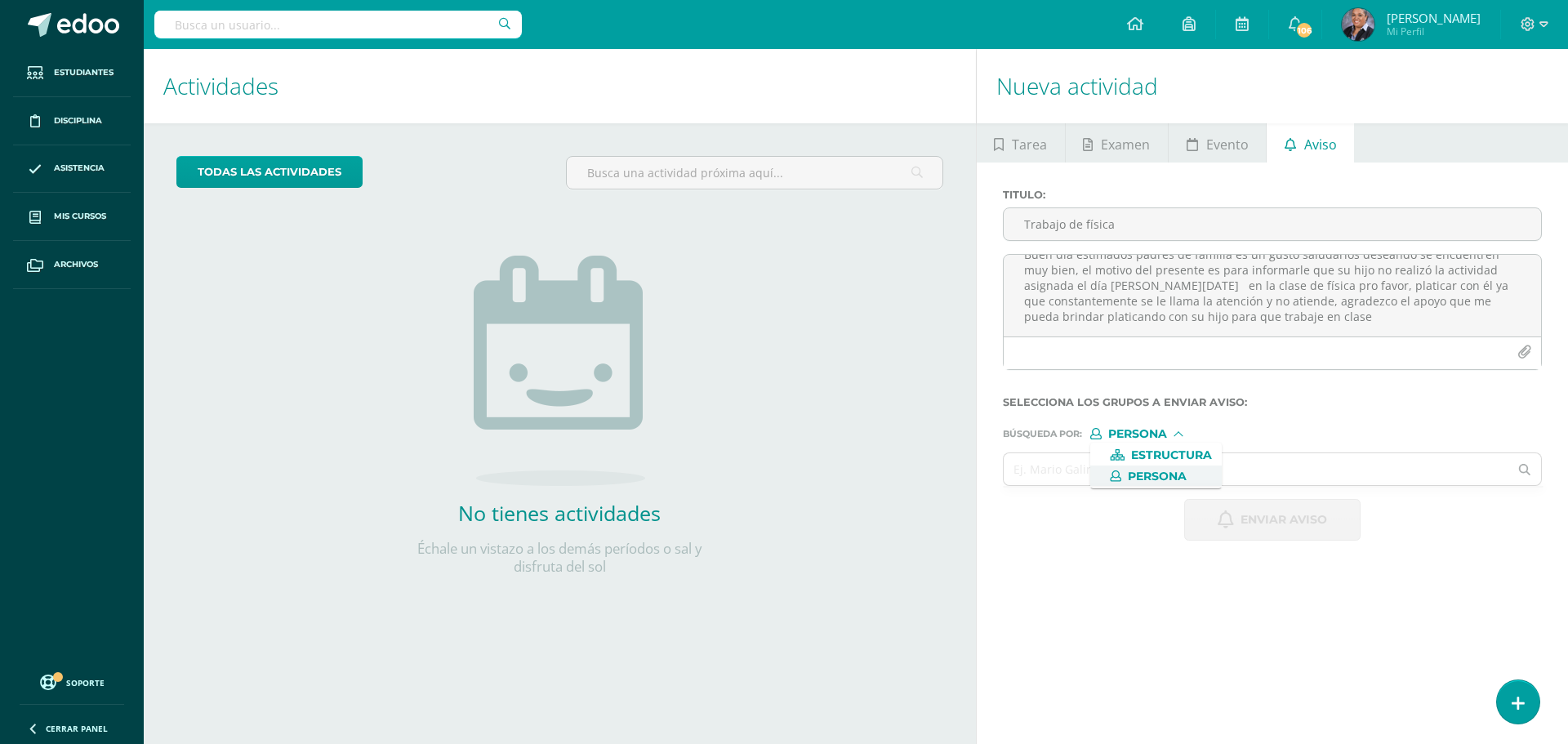
click at [1171, 473] on span "Persona" at bounding box center [1157, 476] width 59 height 9
click at [1109, 480] on input "text" at bounding box center [1256, 468] width 506 height 32
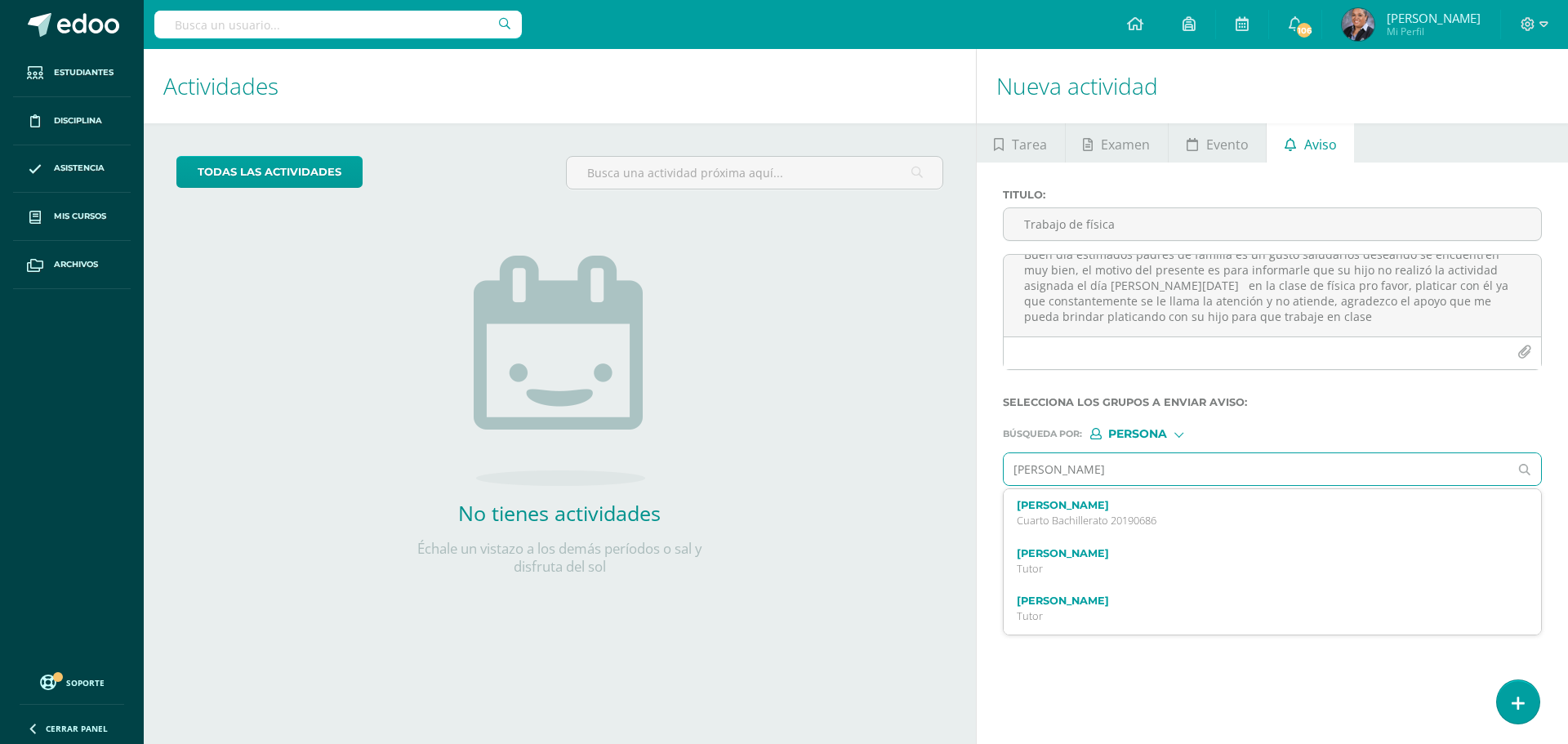
type input "Brando"
click at [1141, 518] on p "Tutor" at bounding box center [1261, 520] width 489 height 14
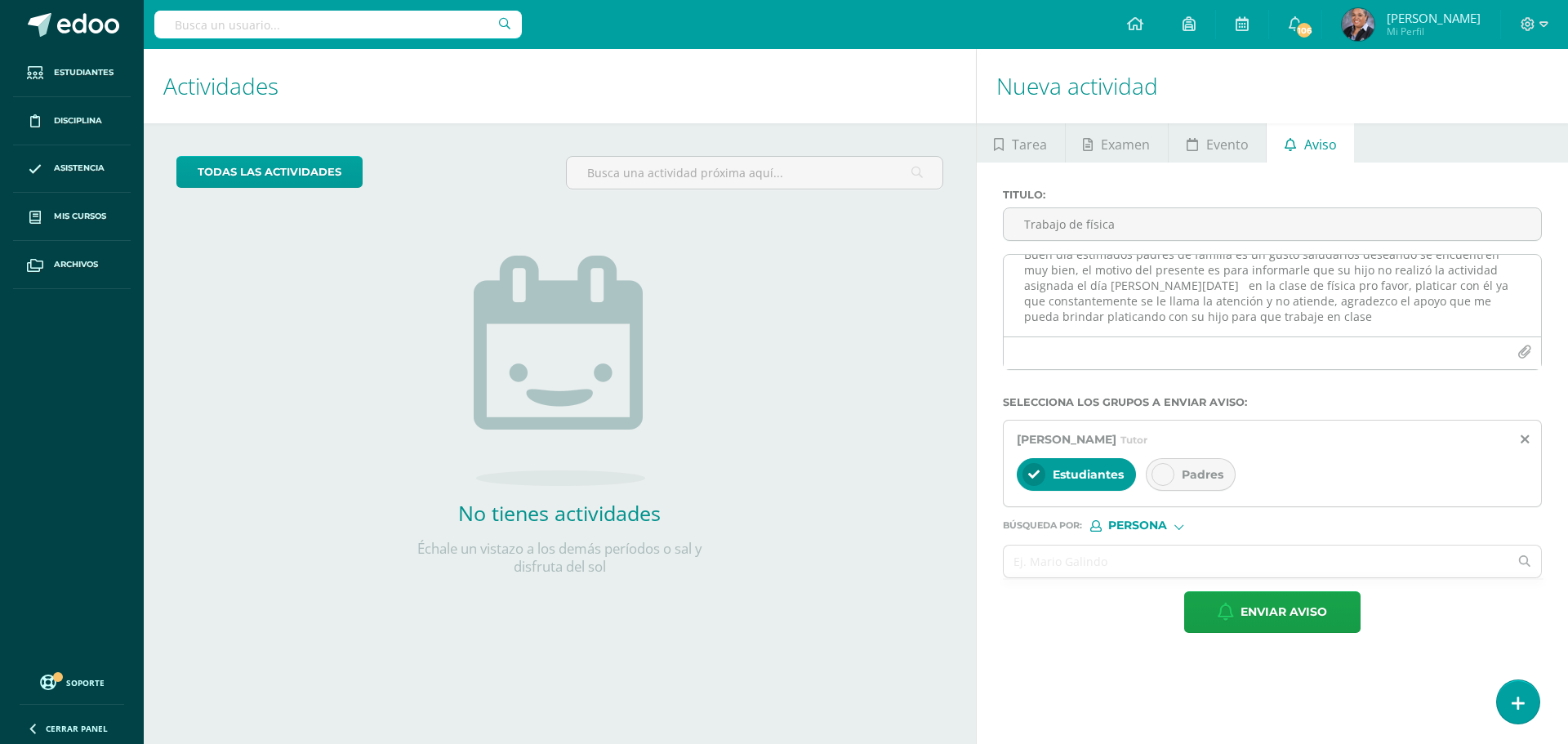
click at [1199, 322] on textarea "Buen día estimados padres de familia es un gusto saludarlos deseando se encuent…" at bounding box center [1272, 295] width 537 height 82
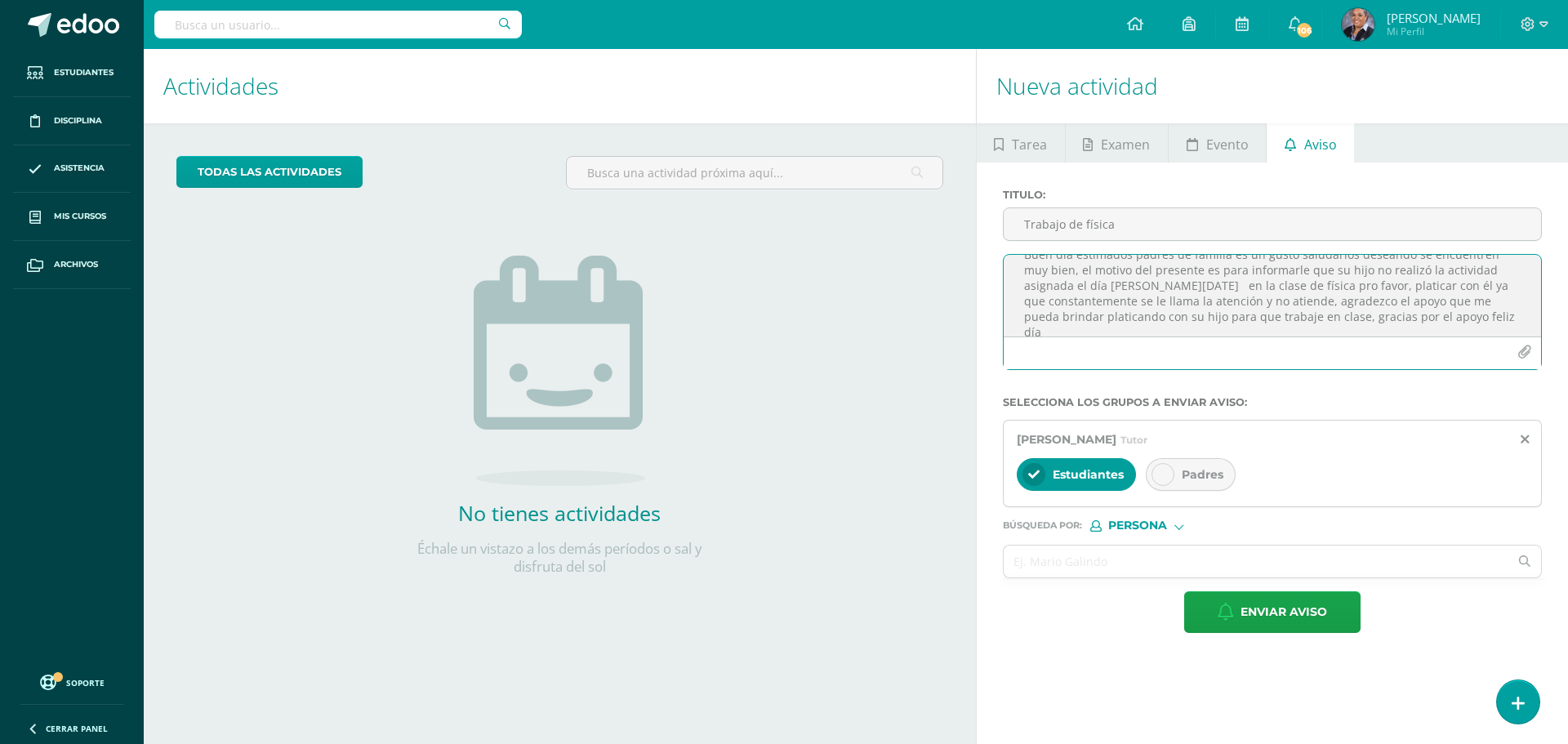
type textarea "Buen día estimados padres de familia es un gusto saludarlos deseando se encuent…"
click at [1197, 465] on div "Padres" at bounding box center [1191, 474] width 90 height 32
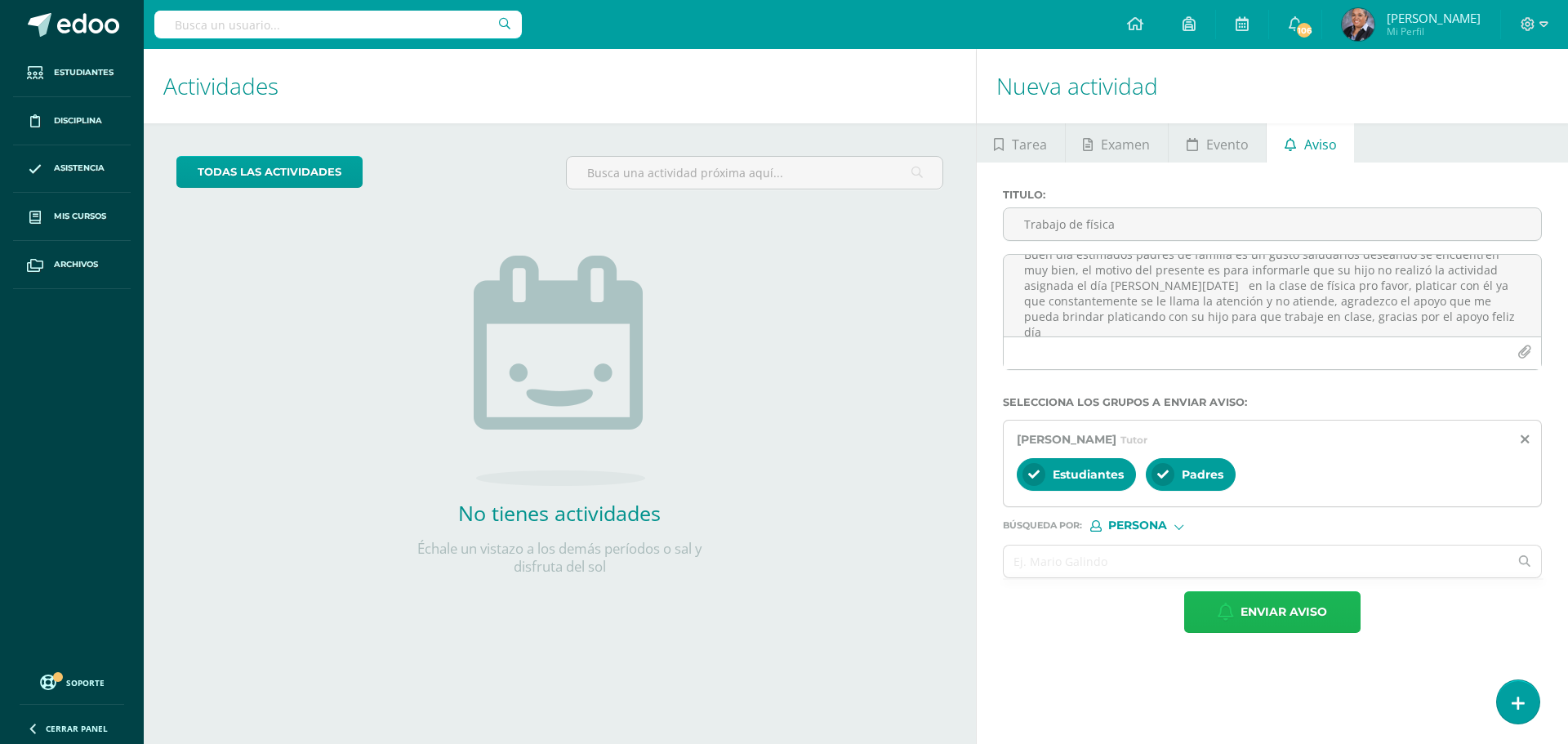
click at [1305, 615] on span "Enviar aviso" at bounding box center [1284, 612] width 87 height 40
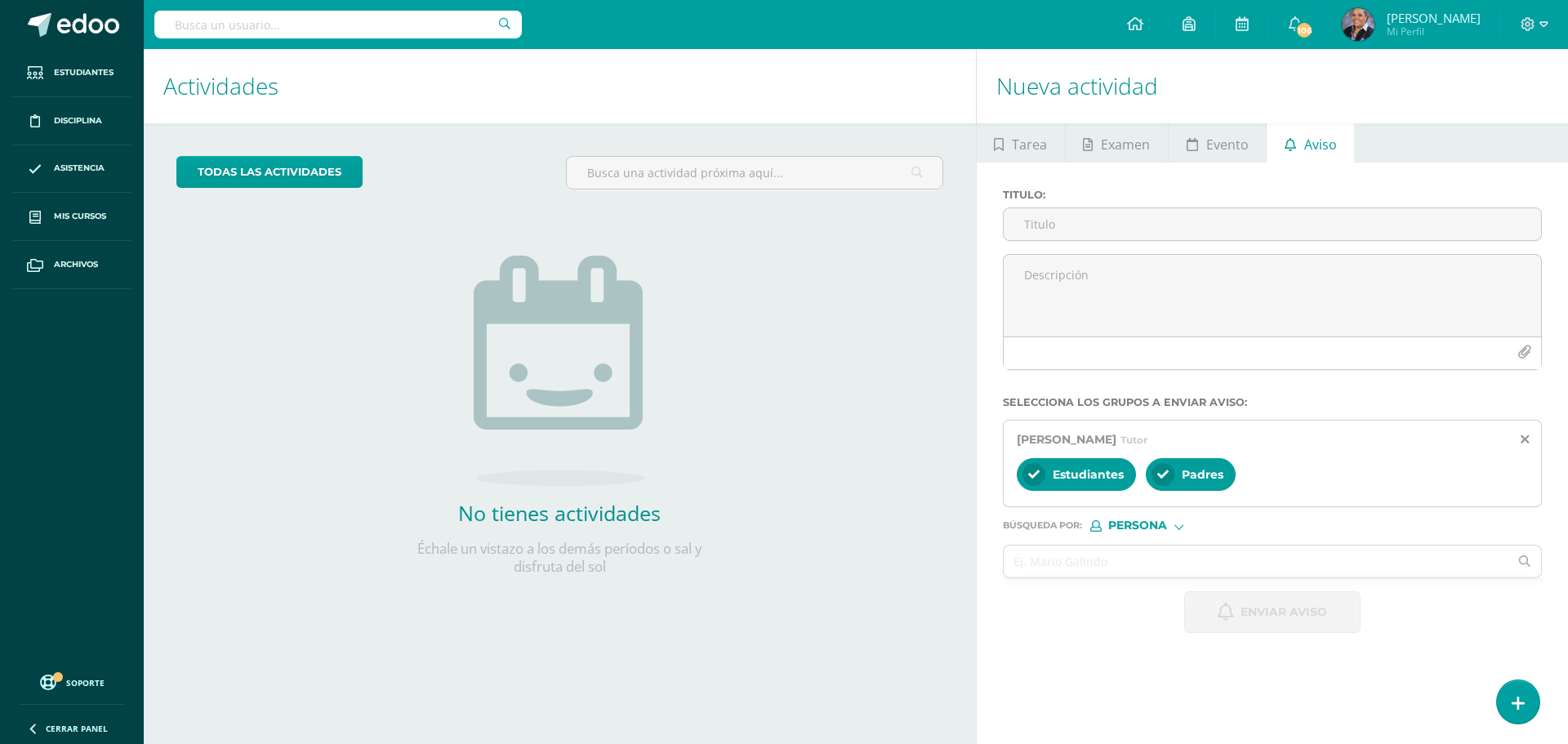
scroll to position [0, 0]
